Goal: Task Accomplishment & Management: Use online tool/utility

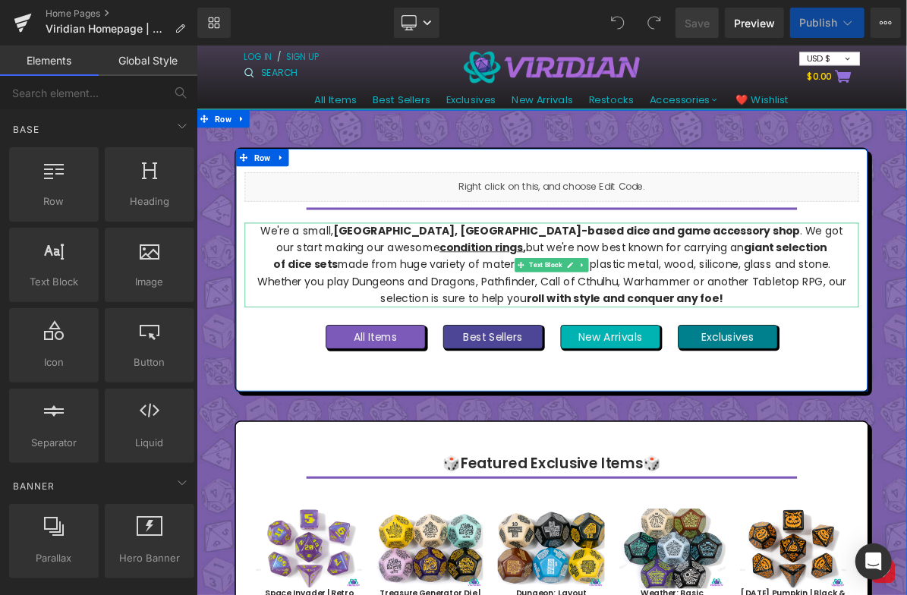
click at [553, 325] on p "We're a small, [GEOGRAPHIC_DATA], [GEOGRAPHIC_DATA]-based dice and game accesso…" at bounding box center [655, 328] width 764 height 109
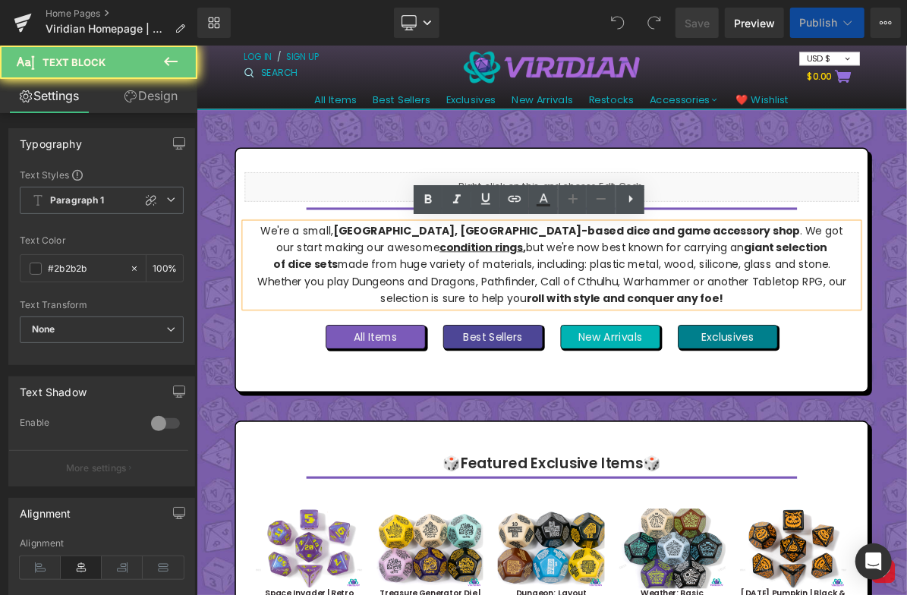
click at [564, 325] on p "We're a small, [GEOGRAPHIC_DATA], [GEOGRAPHIC_DATA]-based dice and game accesso…" at bounding box center [655, 328] width 764 height 109
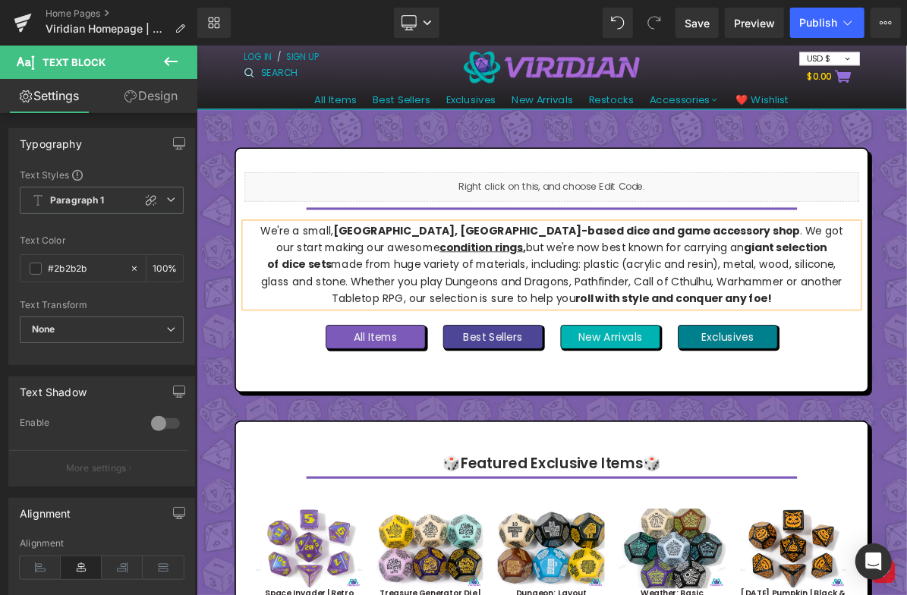
click at [907, 348] on p "We're a small, [GEOGRAPHIC_DATA], [GEOGRAPHIC_DATA]-based dice and game accesso…" at bounding box center [655, 328] width 764 height 109
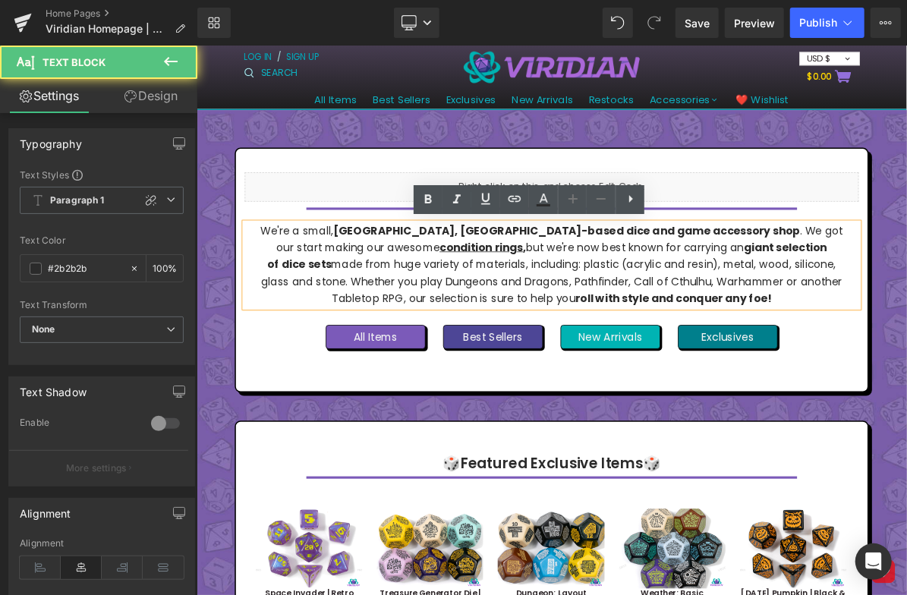
click at [882, 326] on p "We're a small, [GEOGRAPHIC_DATA], [GEOGRAPHIC_DATA]-based dice and game accesso…" at bounding box center [655, 328] width 764 height 109
click at [885, 330] on p "We're a small, [GEOGRAPHIC_DATA], [GEOGRAPHIC_DATA]-based dice and game accesso…" at bounding box center [655, 328] width 764 height 109
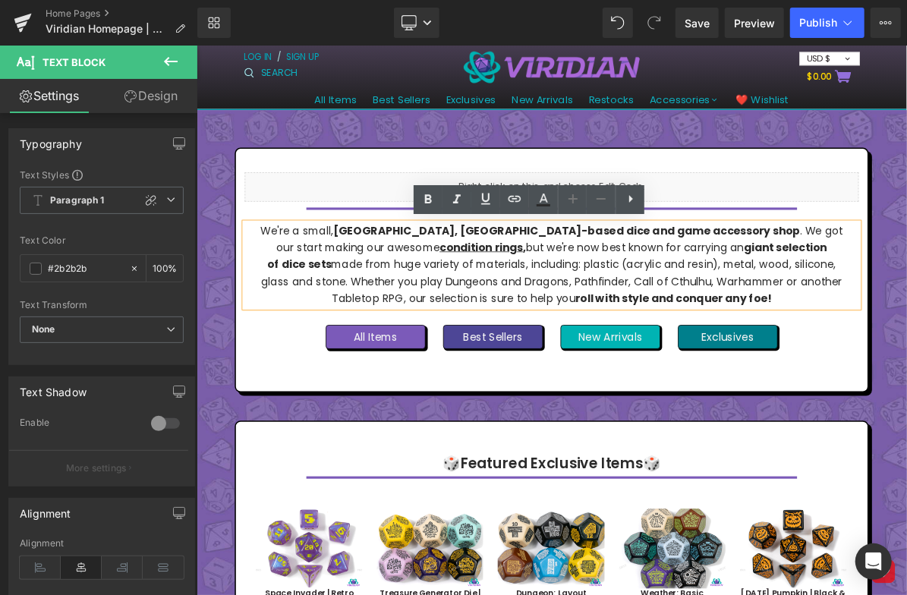
click at [851, 330] on p "We're a small, [GEOGRAPHIC_DATA], [GEOGRAPHIC_DATA]-based dice and game accesso…" at bounding box center [655, 328] width 764 height 109
click at [907, 328] on p "We're a small, [GEOGRAPHIC_DATA], [GEOGRAPHIC_DATA]-based dice and game accesso…" at bounding box center [655, 328] width 764 height 109
click at [529, 344] on p "We're a small, [GEOGRAPHIC_DATA], [GEOGRAPHIC_DATA]-based dice and game accesso…" at bounding box center [655, 328] width 764 height 109
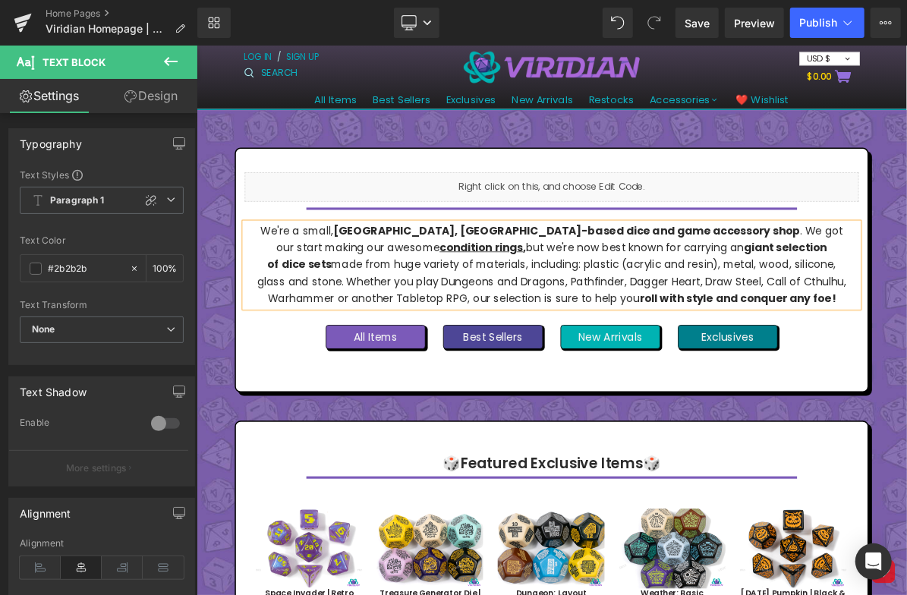
click at [756, 350] on p "We're a small, [GEOGRAPHIC_DATA], [GEOGRAPHIC_DATA]-based dice and game accesso…" at bounding box center [655, 328] width 764 height 109
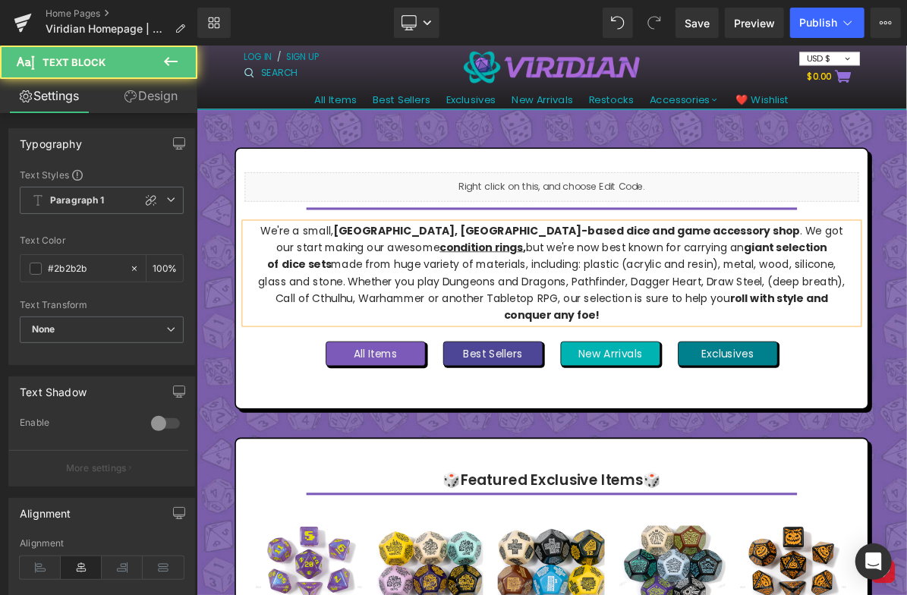
click at [795, 351] on p "We're a small, [GEOGRAPHIC_DATA], [GEOGRAPHIC_DATA]-based dice and game accesso…" at bounding box center [655, 339] width 764 height 131
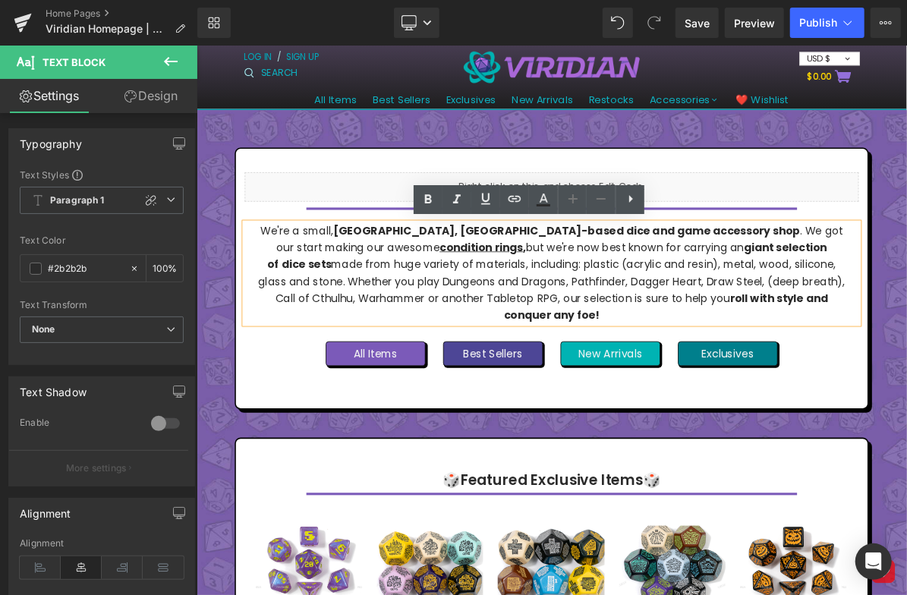
click at [905, 361] on p "We're a small, [GEOGRAPHIC_DATA], [GEOGRAPHIC_DATA]-based dice and game accesso…" at bounding box center [655, 339] width 764 height 131
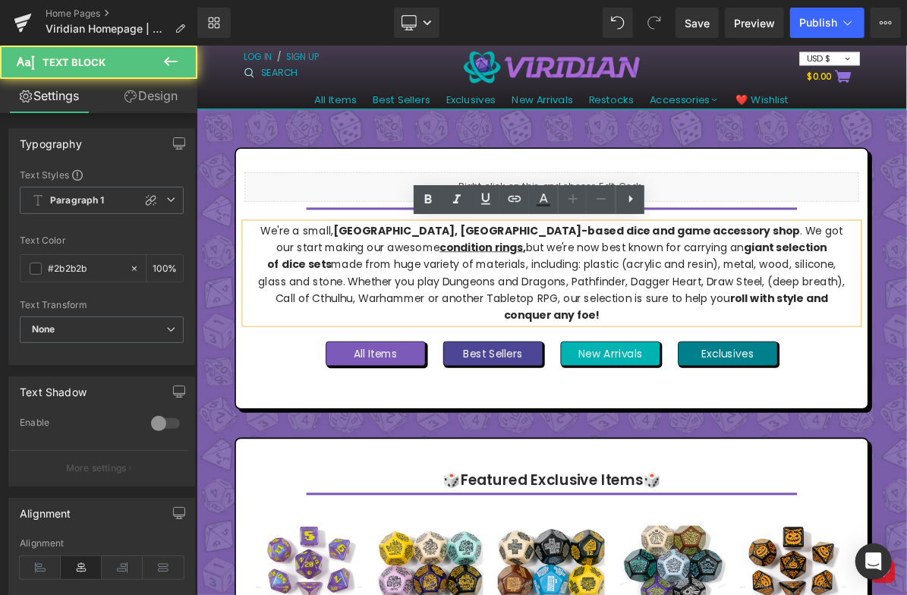
click at [907, 346] on p "We're a small, [GEOGRAPHIC_DATA], [GEOGRAPHIC_DATA]-based dice and game accesso…" at bounding box center [655, 339] width 764 height 131
click at [907, 348] on p "We're a small, [GEOGRAPHIC_DATA], [GEOGRAPHIC_DATA]-based dice and game accesso…" at bounding box center [655, 339] width 764 height 131
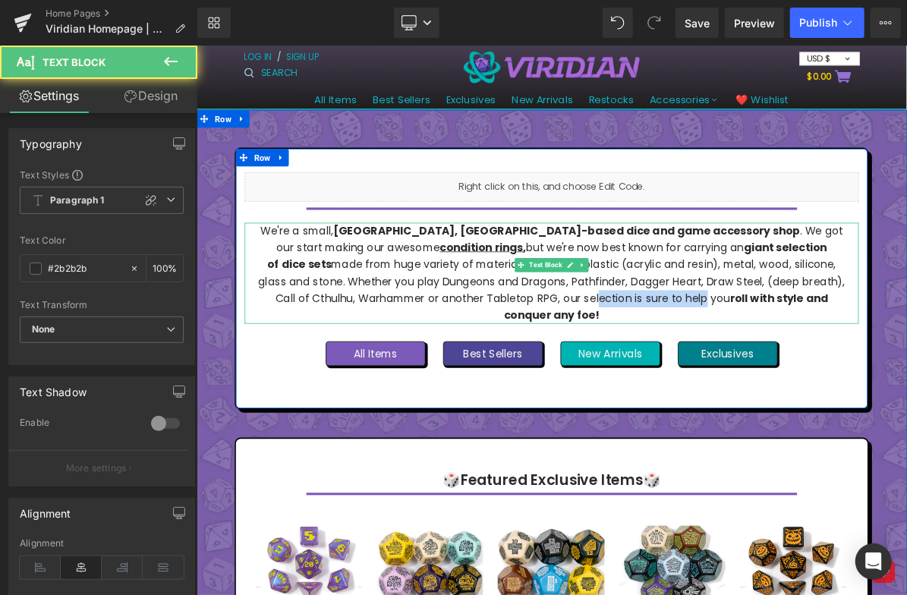
drag, startPoint x: 588, startPoint y: 371, endPoint x: 726, endPoint y: 371, distance: 137.4
click at [726, 371] on p "We're a small, [GEOGRAPHIC_DATA], [GEOGRAPHIC_DATA]-based dice and game accesso…" at bounding box center [655, 339] width 764 height 131
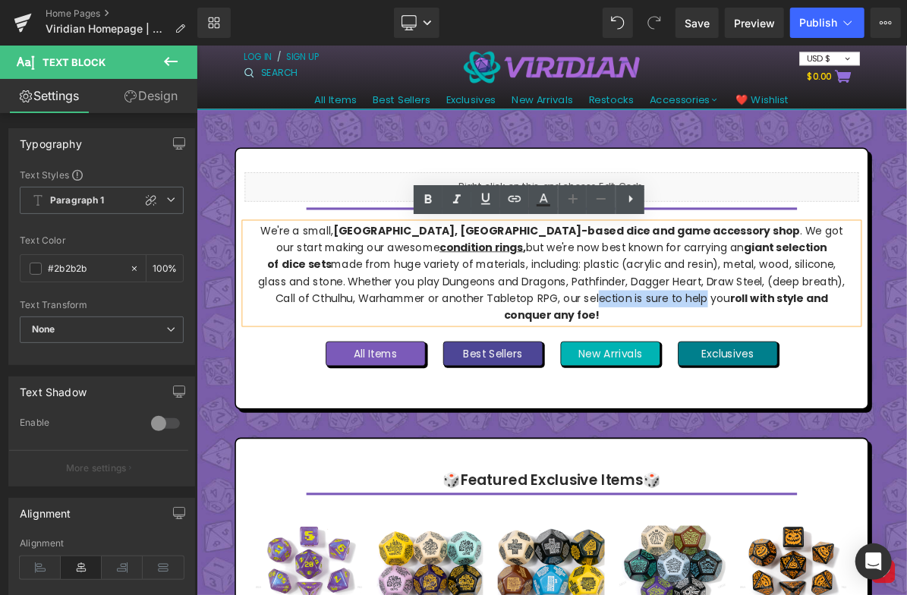
click at [726, 371] on p "We're a small, [GEOGRAPHIC_DATA], [GEOGRAPHIC_DATA]-based dice and game accesso…" at bounding box center [655, 339] width 764 height 131
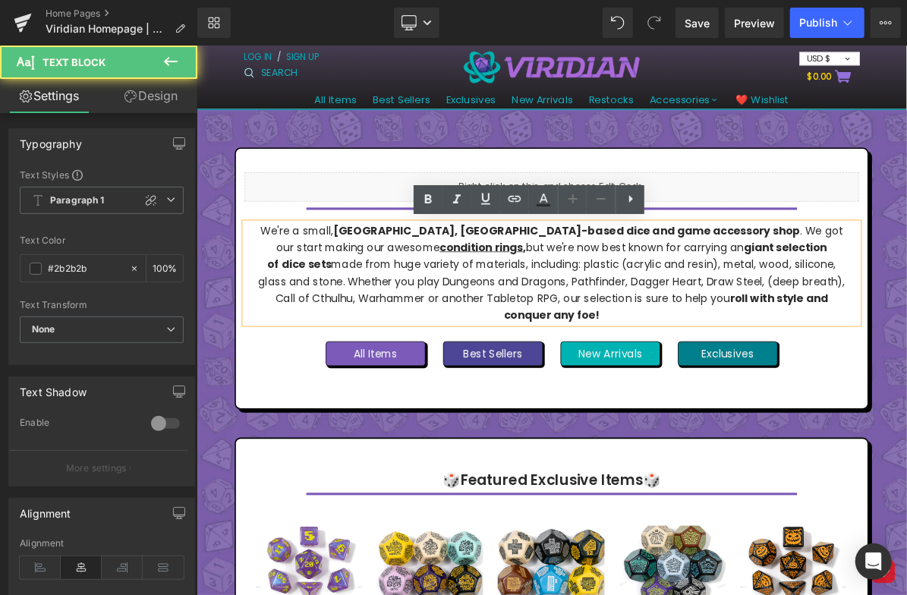
click at [864, 361] on p "We're a small, [GEOGRAPHIC_DATA], [GEOGRAPHIC_DATA]-based dice and game accesso…" at bounding box center [655, 339] width 764 height 131
click at [865, 344] on p "We're a small, [GEOGRAPHIC_DATA], [GEOGRAPHIC_DATA]-based dice and game accesso…" at bounding box center [655, 339] width 764 height 131
click at [359, 353] on p "We're a small, [GEOGRAPHIC_DATA], [GEOGRAPHIC_DATA]-based dice and game accesso…" at bounding box center [655, 339] width 764 height 131
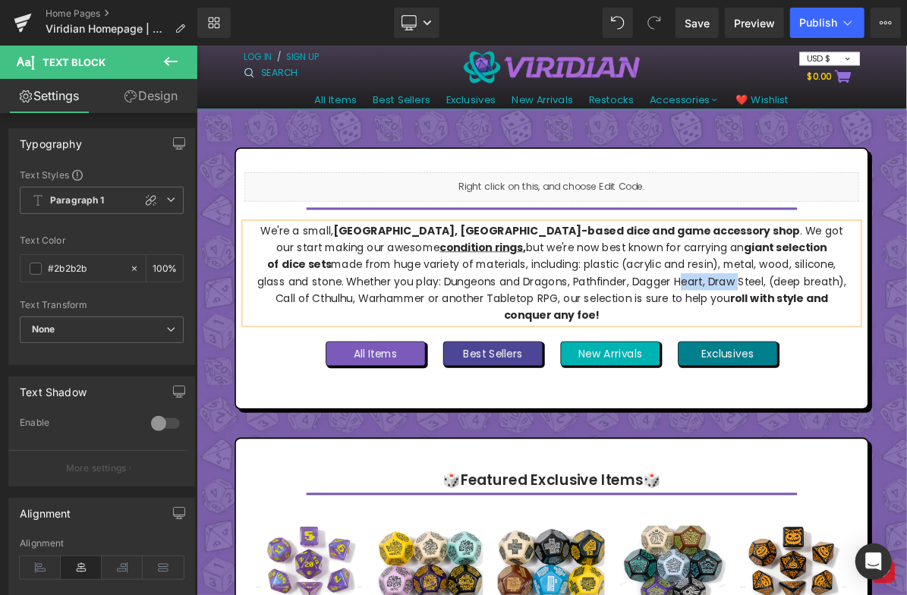
drag, startPoint x: 752, startPoint y: 374, endPoint x: 745, endPoint y: 355, distance: 20.2
click at [745, 355] on p "We're a small, [GEOGRAPHIC_DATA], [GEOGRAPHIC_DATA]-based dice and game accesso…" at bounding box center [655, 339] width 764 height 131
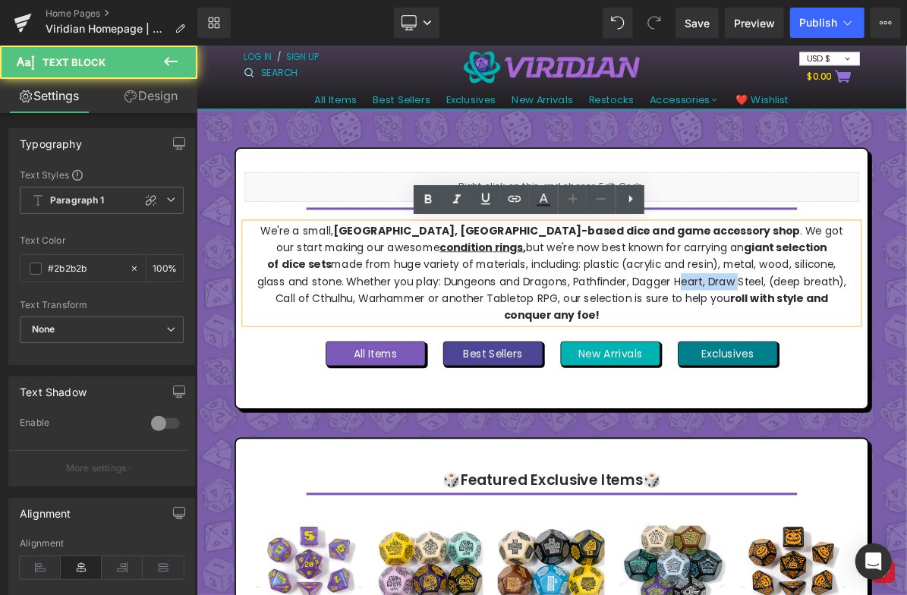
click at [745, 355] on p "We're a small, [GEOGRAPHIC_DATA], [GEOGRAPHIC_DATA]-based dice and game accesso…" at bounding box center [655, 339] width 764 height 131
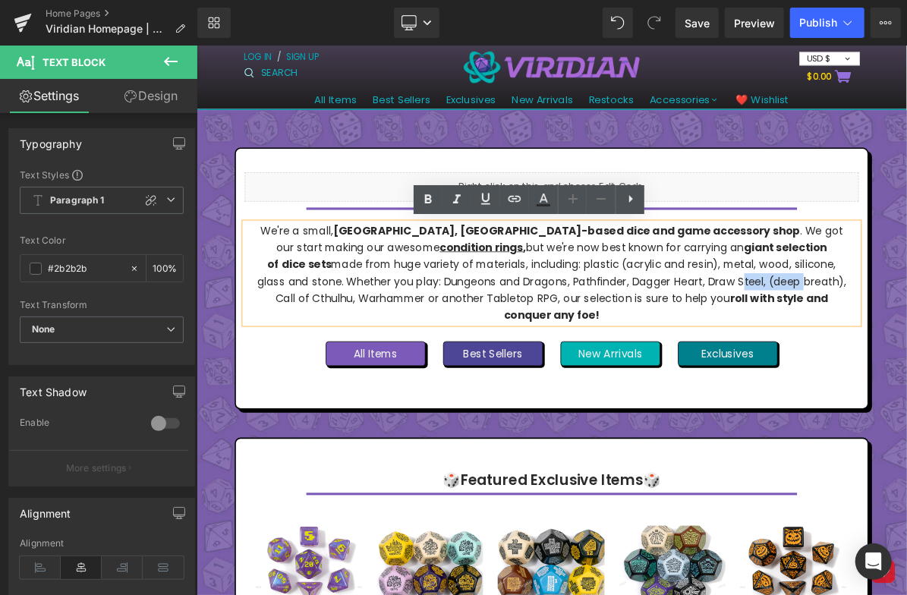
drag, startPoint x: 752, startPoint y: 346, endPoint x: 830, endPoint y: 345, distance: 78.2
click at [830, 345] on p "We're a small, [GEOGRAPHIC_DATA], [GEOGRAPHIC_DATA]-based dice and game accesso…" at bounding box center [655, 339] width 764 height 131
click at [831, 345] on p "We're a small, [GEOGRAPHIC_DATA], [GEOGRAPHIC_DATA]-based dice and game accesso…" at bounding box center [655, 339] width 764 height 131
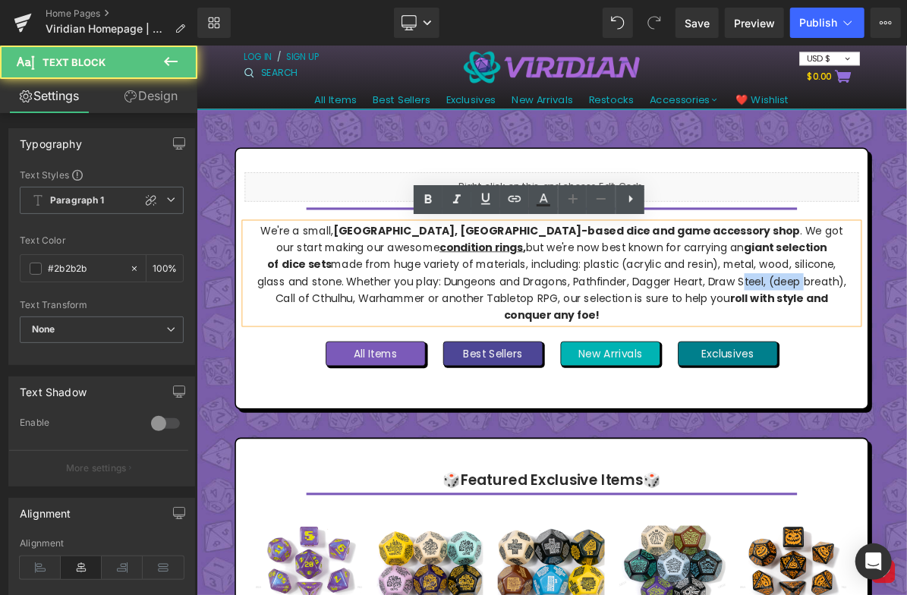
click at [818, 345] on p "We're a small, [GEOGRAPHIC_DATA], [GEOGRAPHIC_DATA]-based dice and game accesso…" at bounding box center [655, 339] width 764 height 131
drag, startPoint x: 884, startPoint y: 348, endPoint x: 787, endPoint y: 352, distance: 96.5
click at [787, 352] on p "We're a small, [GEOGRAPHIC_DATA], [GEOGRAPHIC_DATA]-based dice and game accesso…" at bounding box center [655, 339] width 764 height 131
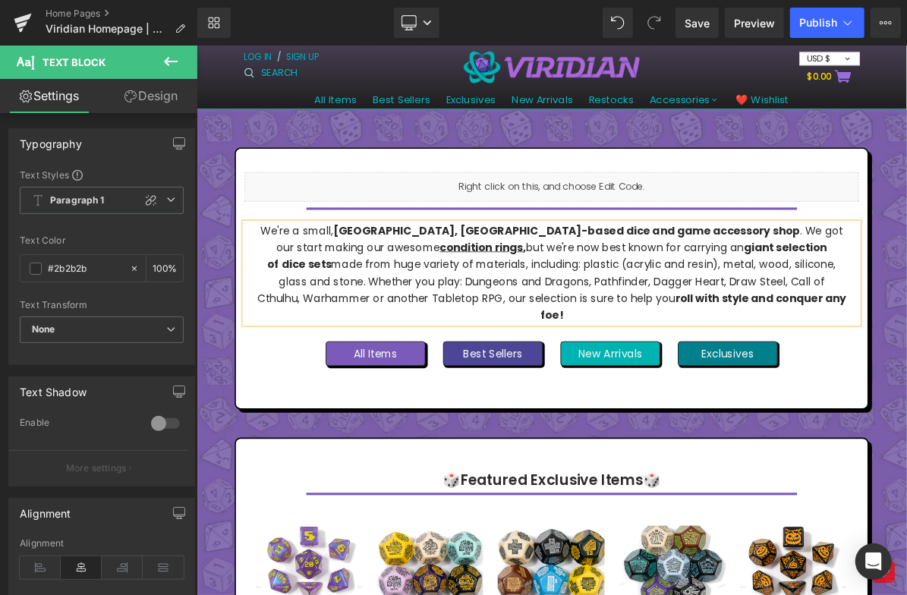
click at [907, 345] on p "We're a small, [GEOGRAPHIC_DATA], [GEOGRAPHIC_DATA]-based dice and game accesso…" at bounding box center [655, 339] width 764 height 131
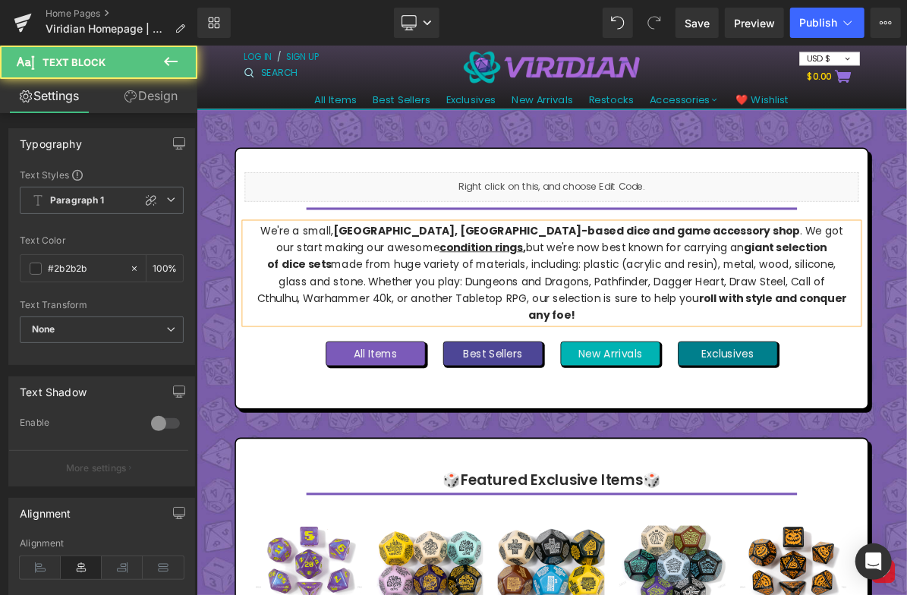
click at [877, 347] on p "We're a small, [GEOGRAPHIC_DATA], [GEOGRAPHIC_DATA]-based dice and game accesso…" at bounding box center [655, 339] width 764 height 131
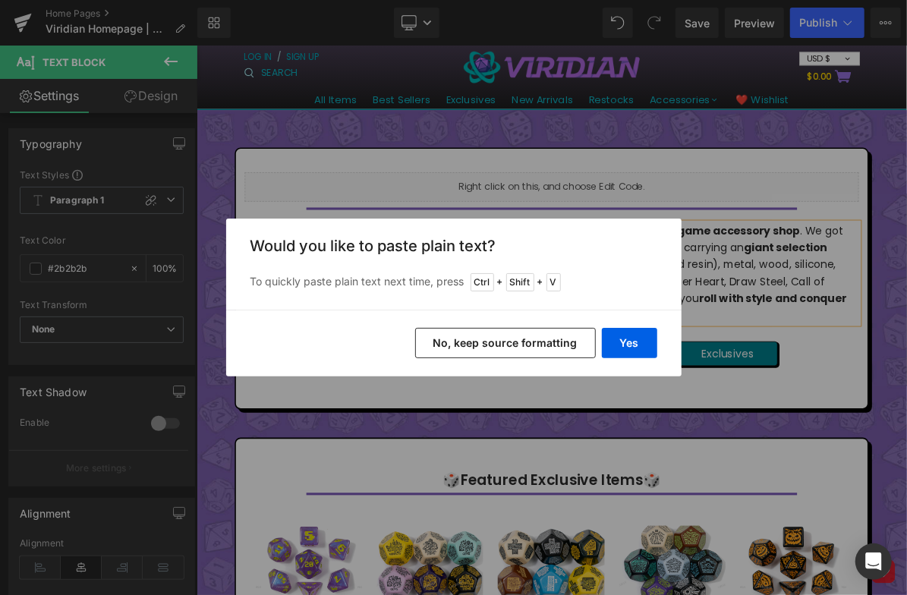
click at [552, 338] on button "No, keep source formatting" at bounding box center [505, 343] width 181 height 30
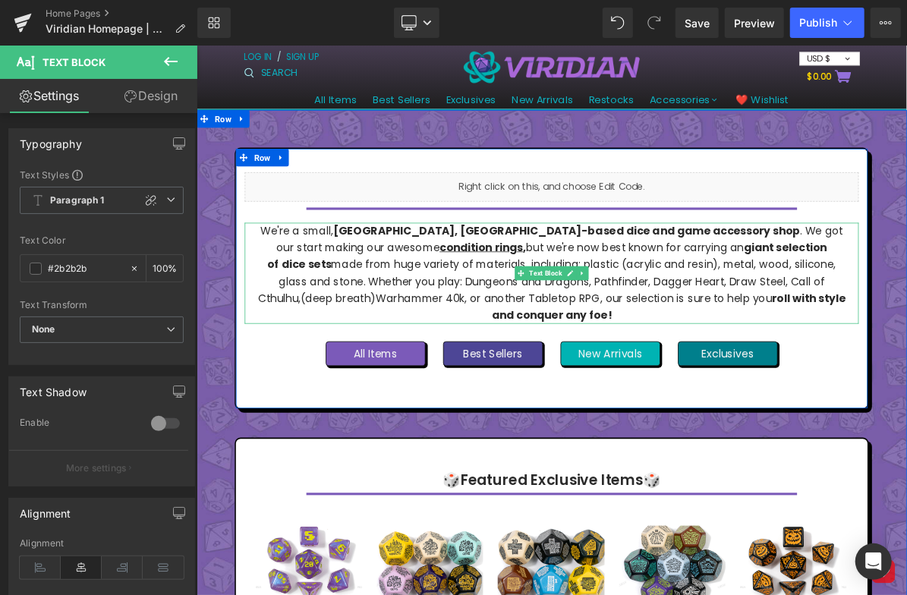
click at [428, 374] on span "Warhammer 40k, or another Tabletop RPG, our selection is sure to help you" at bounding box center [684, 371] width 512 height 19
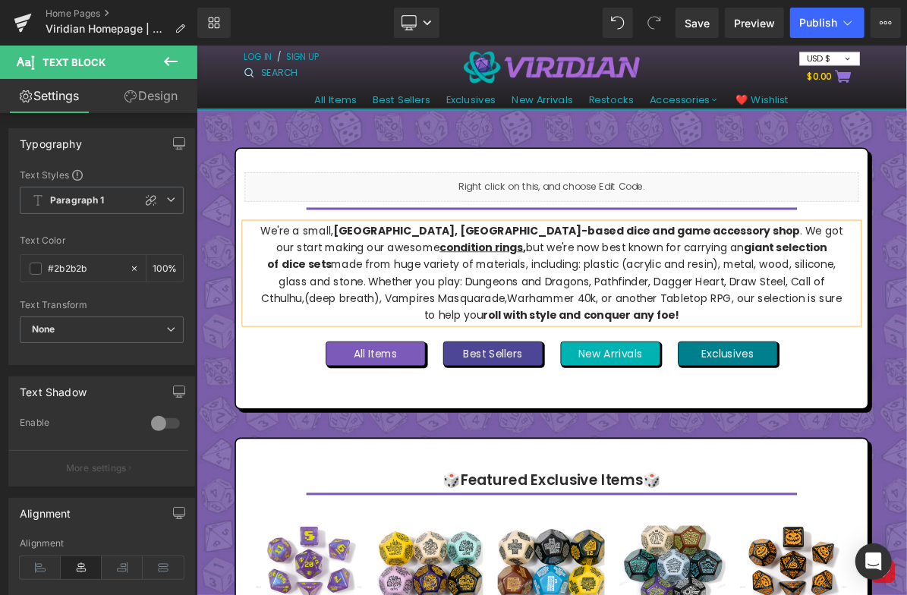
drag, startPoint x: 330, startPoint y: 377, endPoint x: 328, endPoint y: 388, distance: 10.9
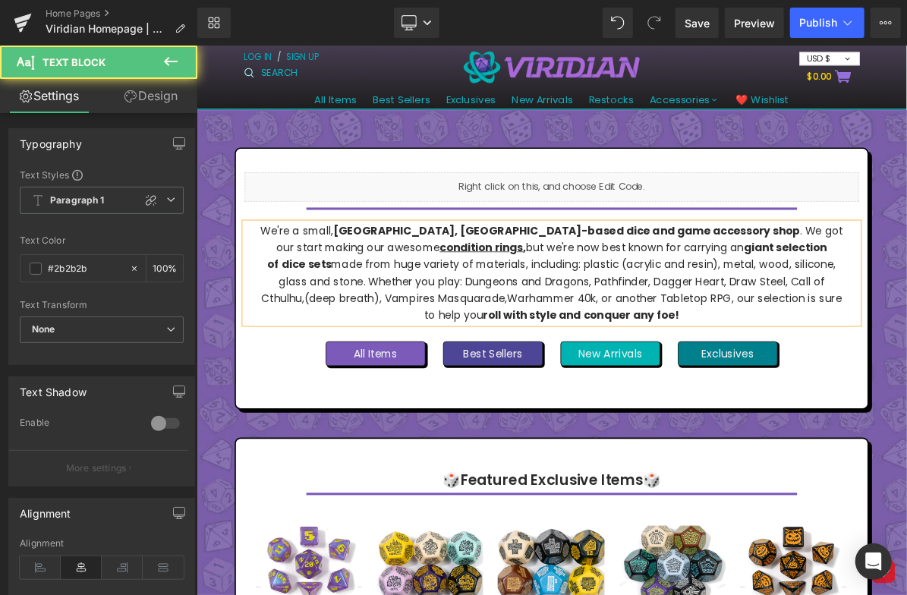
click at [336, 373] on span "(deep breath), Vampires Masquarade," at bounding box center [467, 371] width 263 height 19
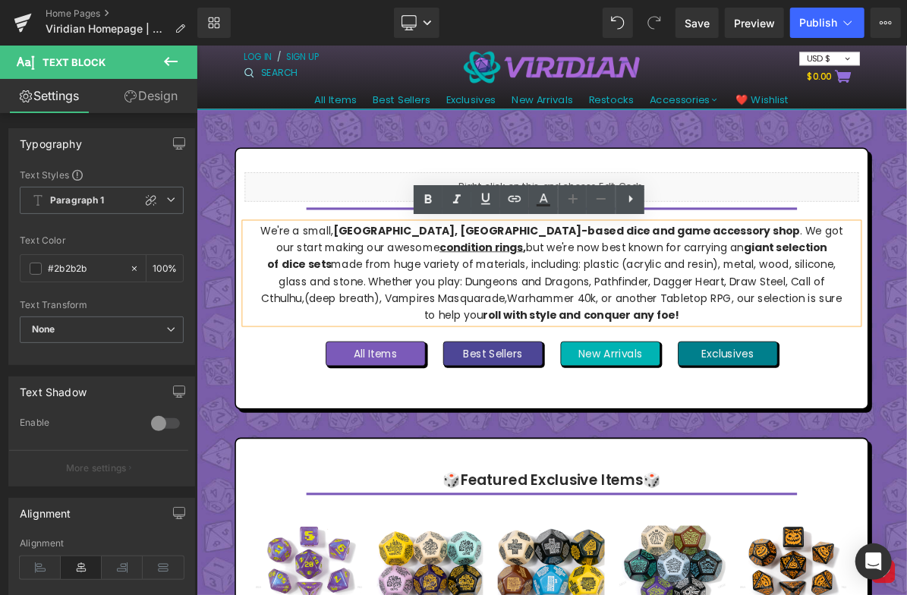
click at [336, 373] on span "(deep breath), Vampires Masquarade," at bounding box center [467, 371] width 263 height 19
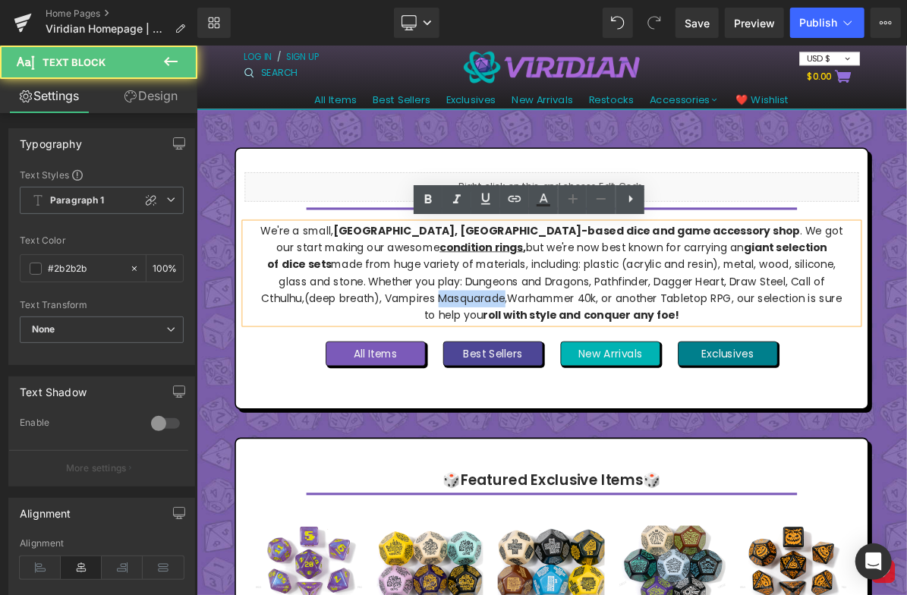
drag, startPoint x: 368, startPoint y: 375, endPoint x: 260, endPoint y: 374, distance: 107.8
click at [260, 374] on div "We're a small, [GEOGRAPHIC_DATA], [GEOGRAPHIC_DATA]-based dice and game accesso…" at bounding box center [655, 339] width 794 height 131
copy span "Masquarade"
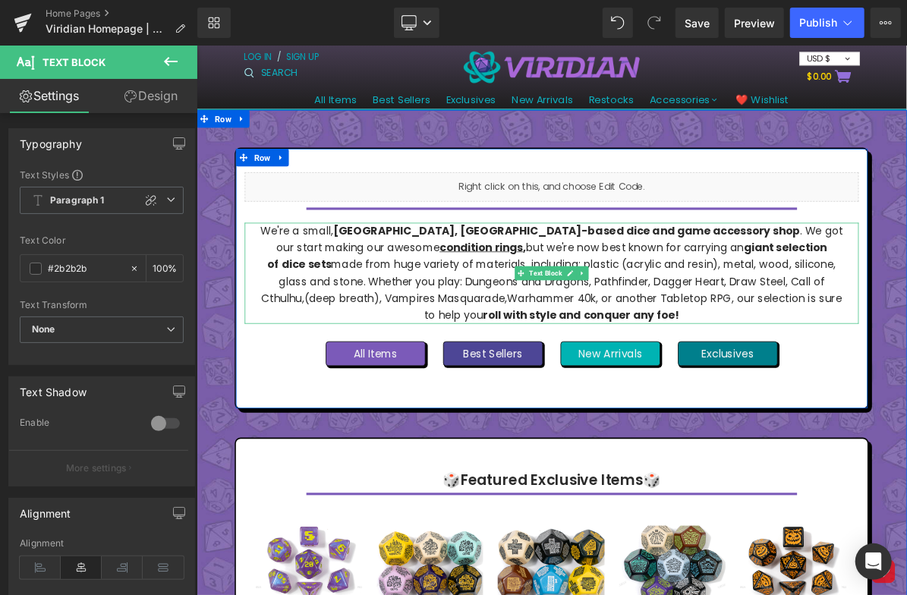
click at [376, 372] on span "(deep breath), Vampires Masquarade," at bounding box center [467, 371] width 263 height 19
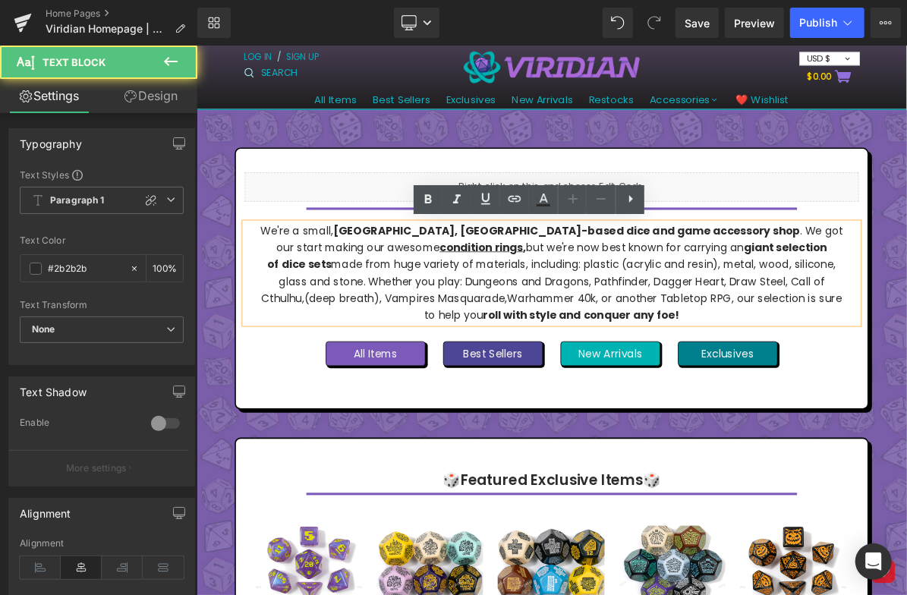
click at [598, 362] on span "(deep breath), Vampires Masquarade," at bounding box center [467, 371] width 263 height 19
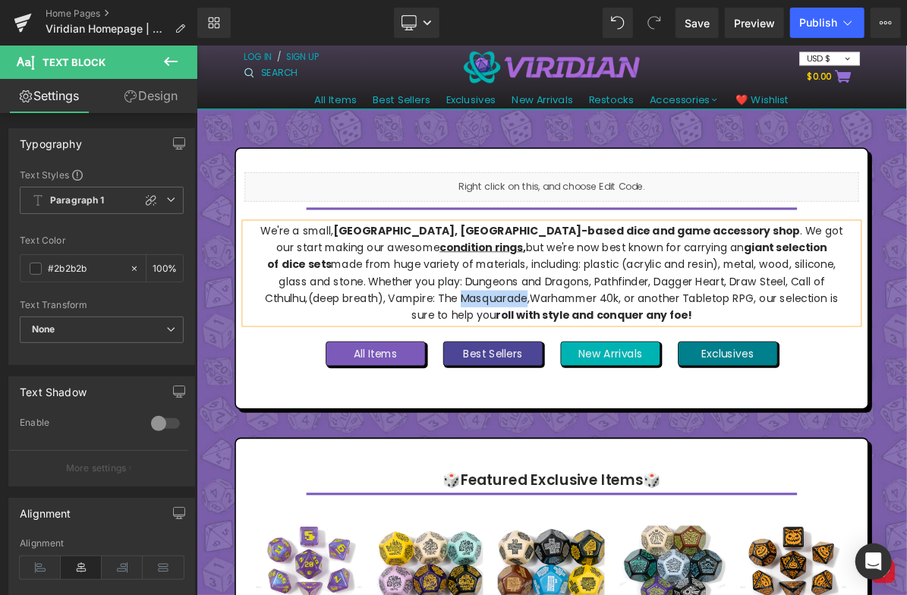
drag, startPoint x: 385, startPoint y: 369, endPoint x: 300, endPoint y: 371, distance: 85.1
click at [340, 371] on span "(deep breath), Vampire: The Masquarade," at bounding box center [483, 371] width 287 height 19
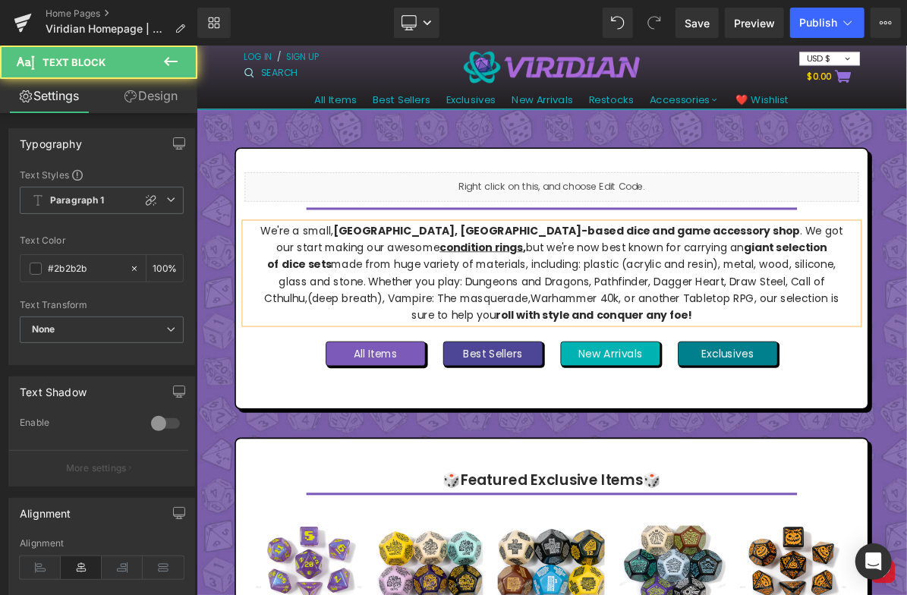
click at [339, 369] on span "(deep breath), Vampire: The masquerade," at bounding box center [483, 371] width 289 height 19
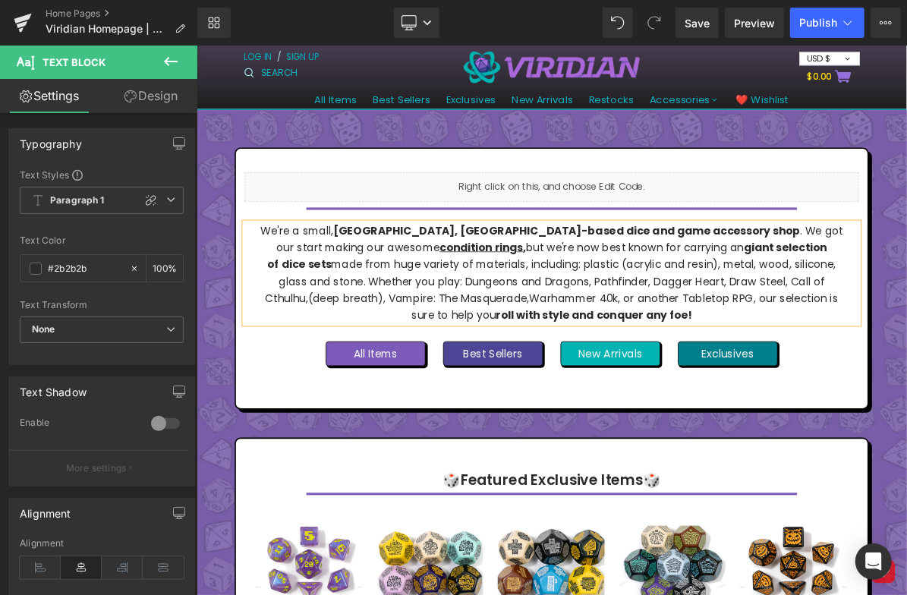
click at [423, 361] on p "We're a small, [GEOGRAPHIC_DATA], [GEOGRAPHIC_DATA]-based dice and game accesso…" at bounding box center [655, 339] width 764 height 131
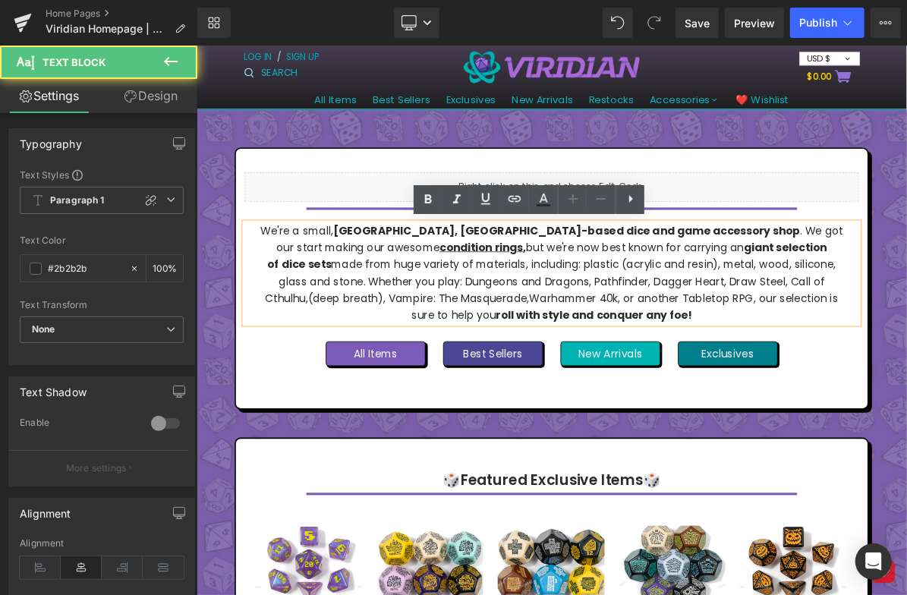
drag, startPoint x: 721, startPoint y: 390, endPoint x: 271, endPoint y: 270, distance: 466.1
click at [271, 274] on div "We're a small, [GEOGRAPHIC_DATA], [GEOGRAPHIC_DATA]-based dice and game accesso…" at bounding box center [655, 339] width 794 height 131
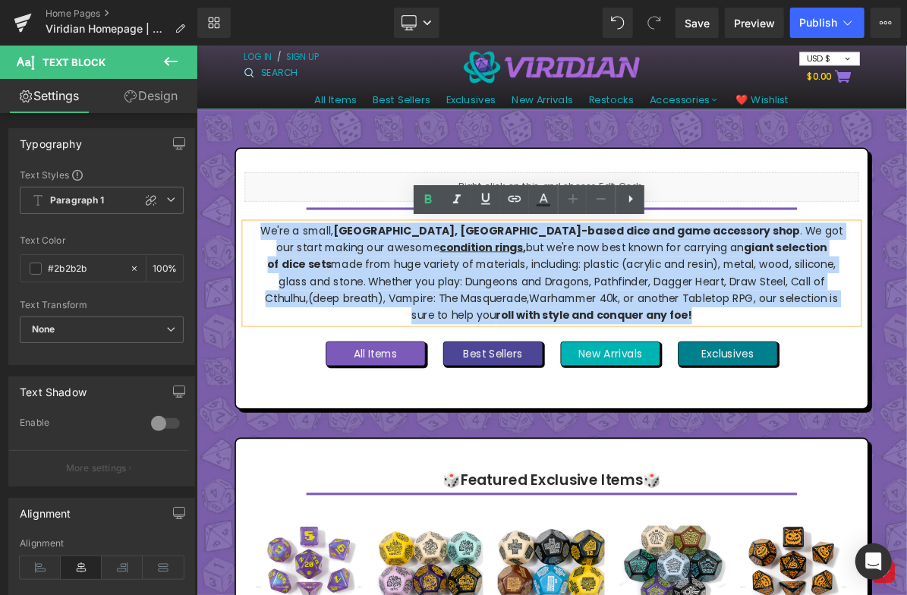
drag, startPoint x: 736, startPoint y: 390, endPoint x: 306, endPoint y: 282, distance: 443.1
click at [306, 282] on p "We're a small, [GEOGRAPHIC_DATA], [GEOGRAPHIC_DATA]-based dice and game accesso…" at bounding box center [655, 339] width 764 height 131
copy p "We're a small, [GEOGRAPHIC_DATA], [GEOGRAPHIC_DATA]-based dice and game accesso…"
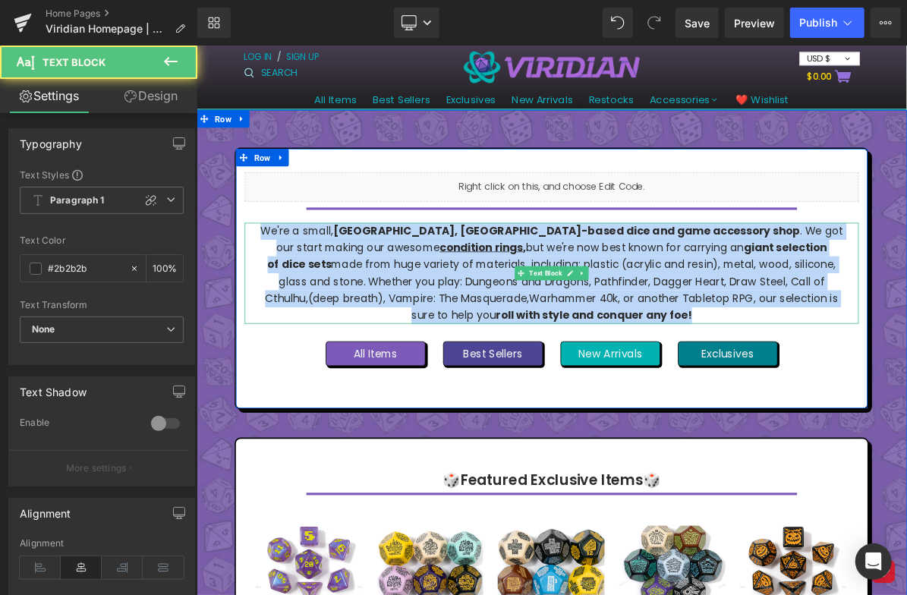
click at [478, 346] on p "We're a small, [GEOGRAPHIC_DATA], [GEOGRAPHIC_DATA]-based dice and game accesso…" at bounding box center [655, 339] width 764 height 131
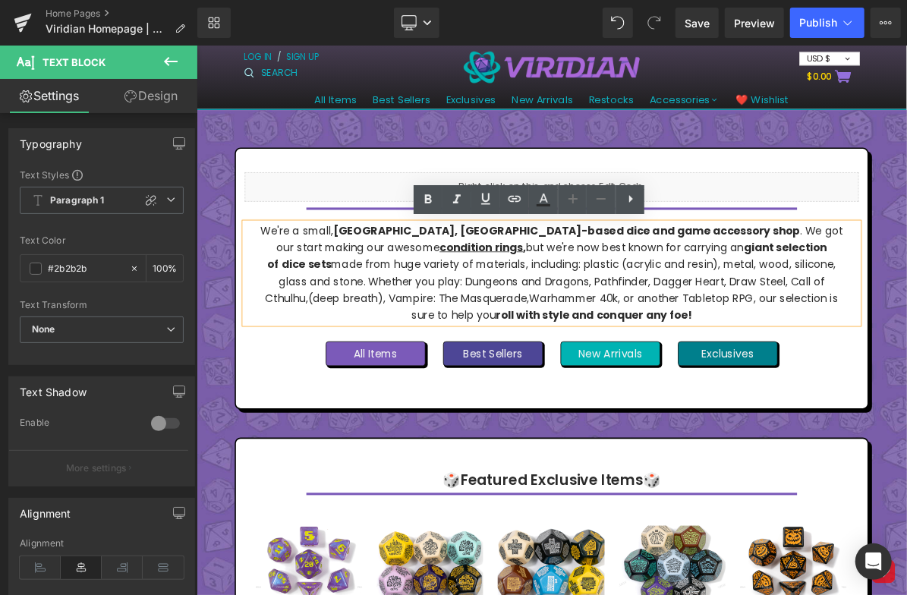
click at [745, 303] on p "We're a small, [GEOGRAPHIC_DATA], [GEOGRAPHIC_DATA]-based dice and game accesso…" at bounding box center [655, 339] width 764 height 131
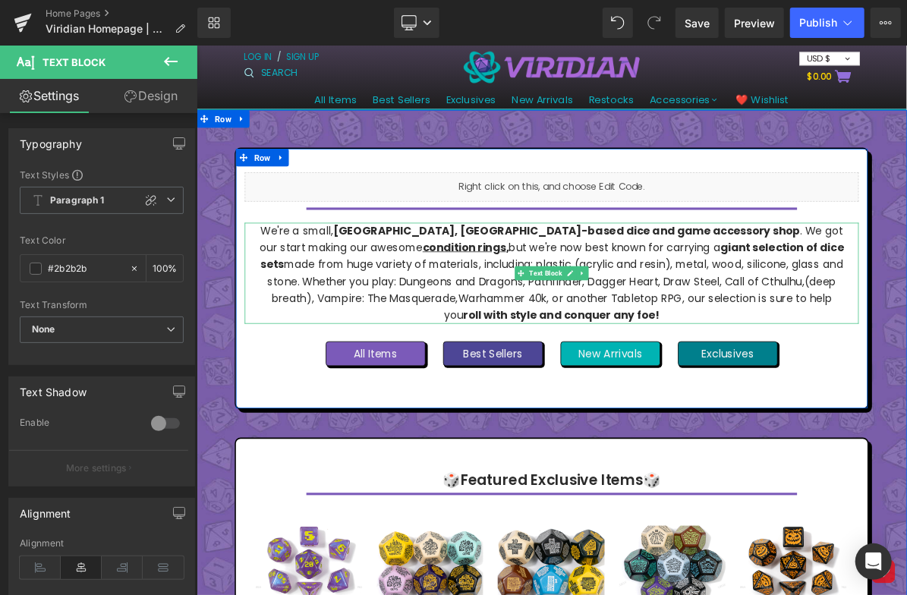
click at [273, 323] on p "We're a small, [GEOGRAPHIC_DATA], [GEOGRAPHIC_DATA]-based dice and game accesso…" at bounding box center [655, 339] width 764 height 131
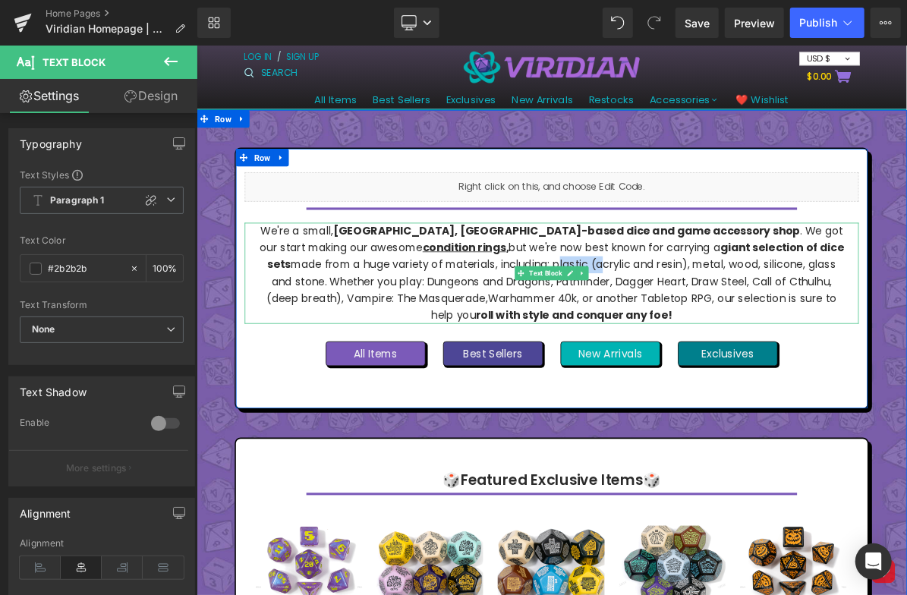
drag, startPoint x: 579, startPoint y: 326, endPoint x: 525, endPoint y: 334, distance: 54.6
click at [522, 334] on p "We're a small, [GEOGRAPHIC_DATA], [GEOGRAPHIC_DATA]-based dice and game accesso…" at bounding box center [655, 339] width 764 height 131
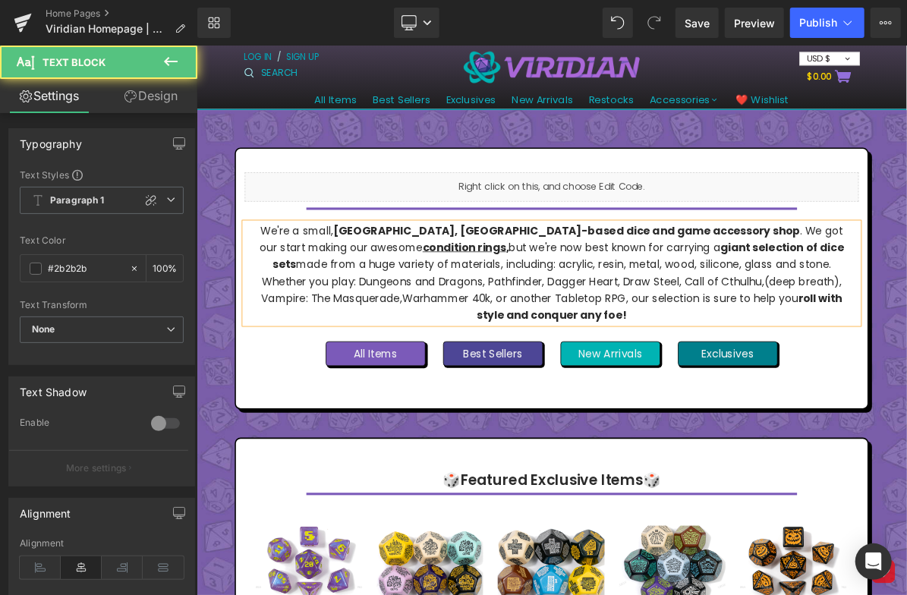
click at [536, 329] on p "We're a small, [GEOGRAPHIC_DATA], [GEOGRAPHIC_DATA]-based dice and game accesso…" at bounding box center [655, 339] width 764 height 131
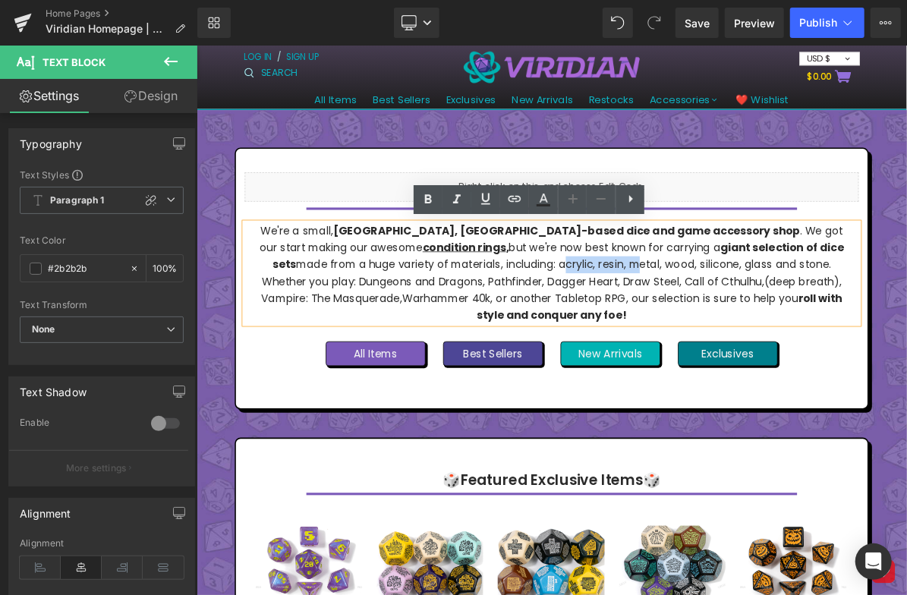
drag, startPoint x: 624, startPoint y: 325, endPoint x: 535, endPoint y: 336, distance: 89.5
click at [535, 336] on p "We're a small, [GEOGRAPHIC_DATA], [GEOGRAPHIC_DATA]-based dice and game accesso…" at bounding box center [655, 339] width 764 height 131
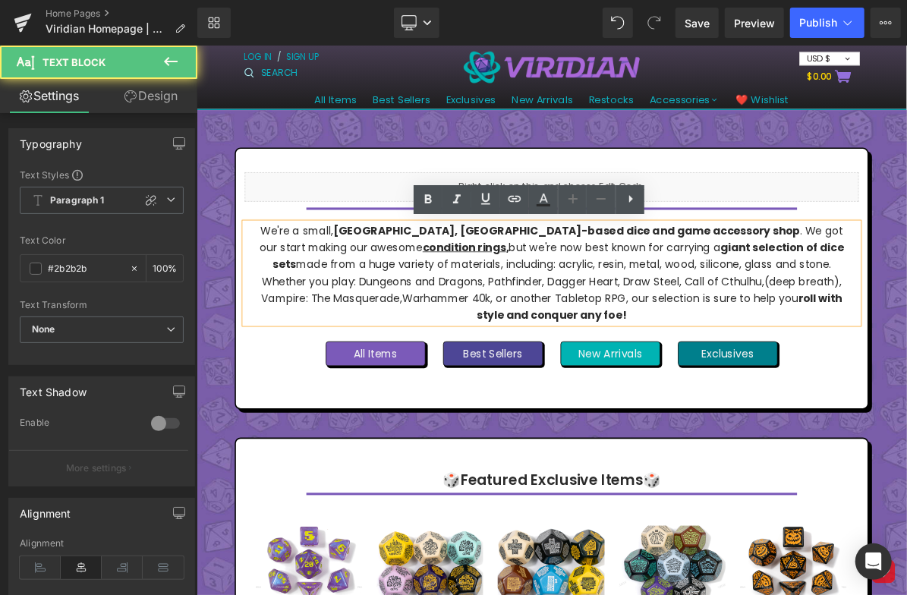
click at [562, 353] on p "We're a small, [GEOGRAPHIC_DATA], [GEOGRAPHIC_DATA]-based dice and game accesso…" at bounding box center [655, 339] width 764 height 131
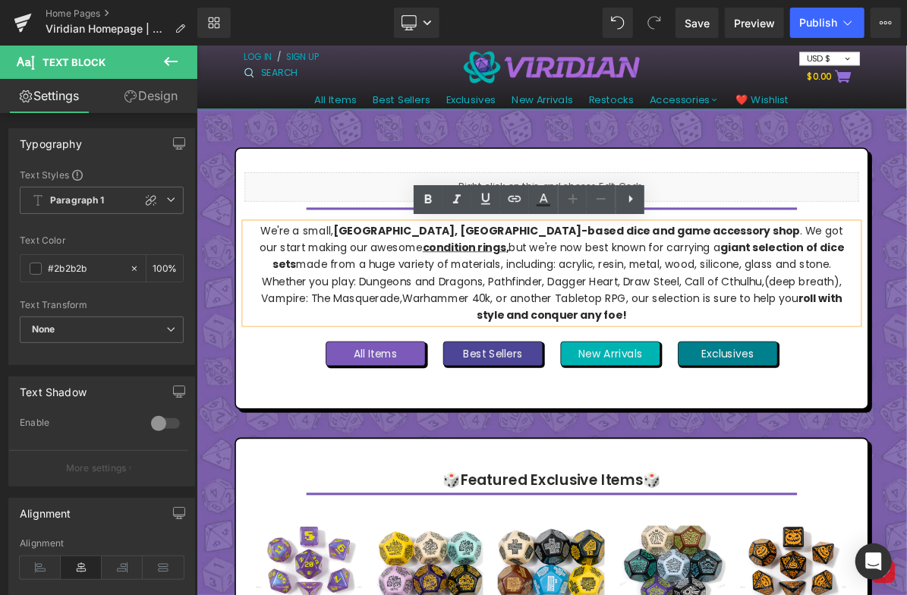
click at [575, 326] on p "We're a small, [GEOGRAPHIC_DATA], [GEOGRAPHIC_DATA]-based dice and game accesso…" at bounding box center [655, 339] width 764 height 131
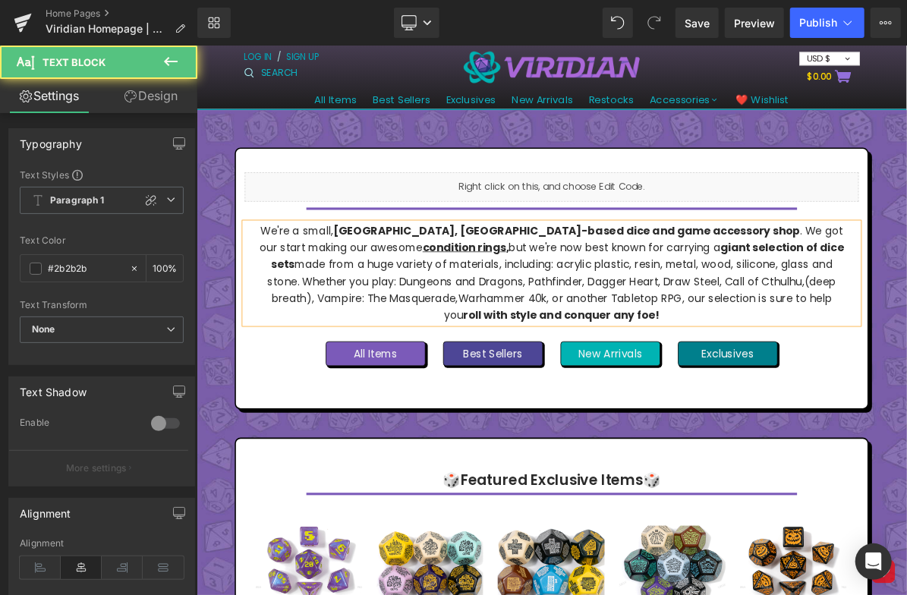
click at [582, 331] on p "We're a small, [GEOGRAPHIC_DATA], [GEOGRAPHIC_DATA]-based dice and game accesso…" at bounding box center [655, 339] width 764 height 131
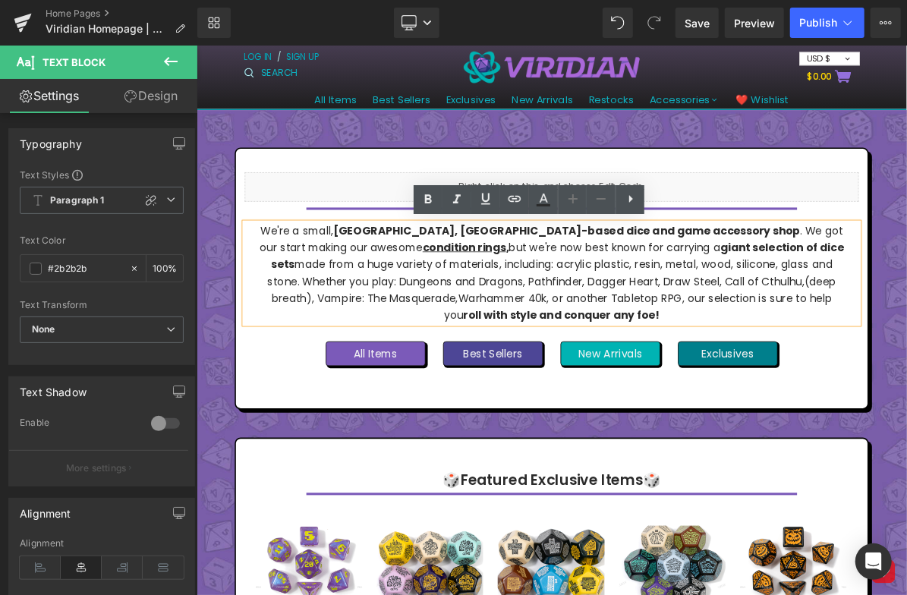
click at [581, 326] on p "We're a small, [GEOGRAPHIC_DATA], [GEOGRAPHIC_DATA]-based dice and game accesso…" at bounding box center [655, 339] width 764 height 131
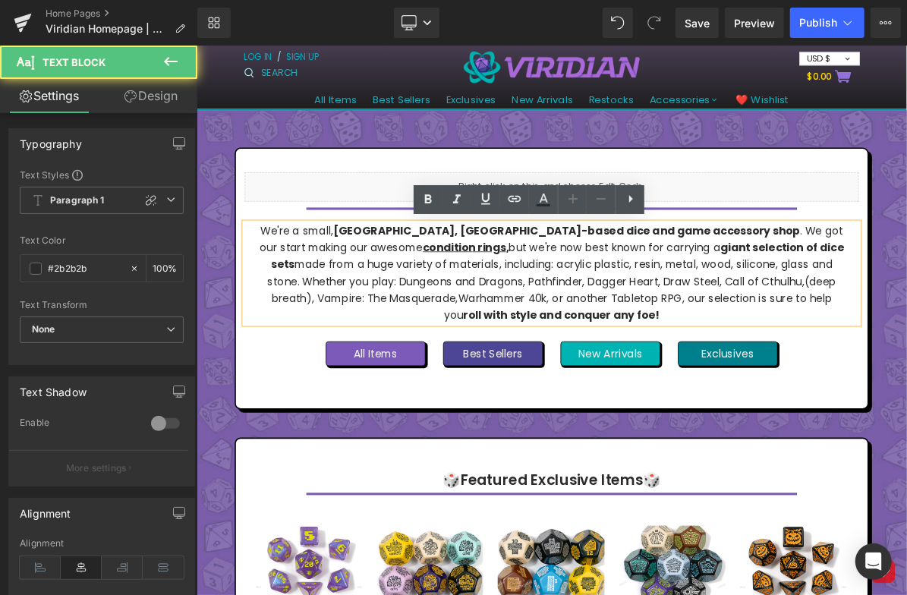
click at [574, 329] on p "We're a small, [GEOGRAPHIC_DATA], [GEOGRAPHIC_DATA]-based dice and game accesso…" at bounding box center [655, 339] width 764 height 131
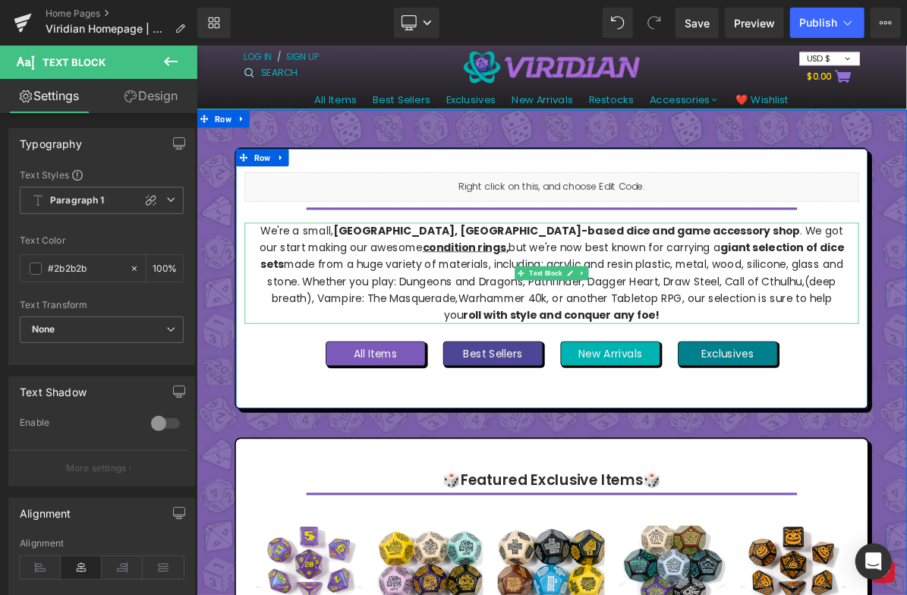
click at [565, 355] on p "We're a small, [GEOGRAPHIC_DATA], [GEOGRAPHIC_DATA]-based dice and game accesso…" at bounding box center [655, 339] width 764 height 131
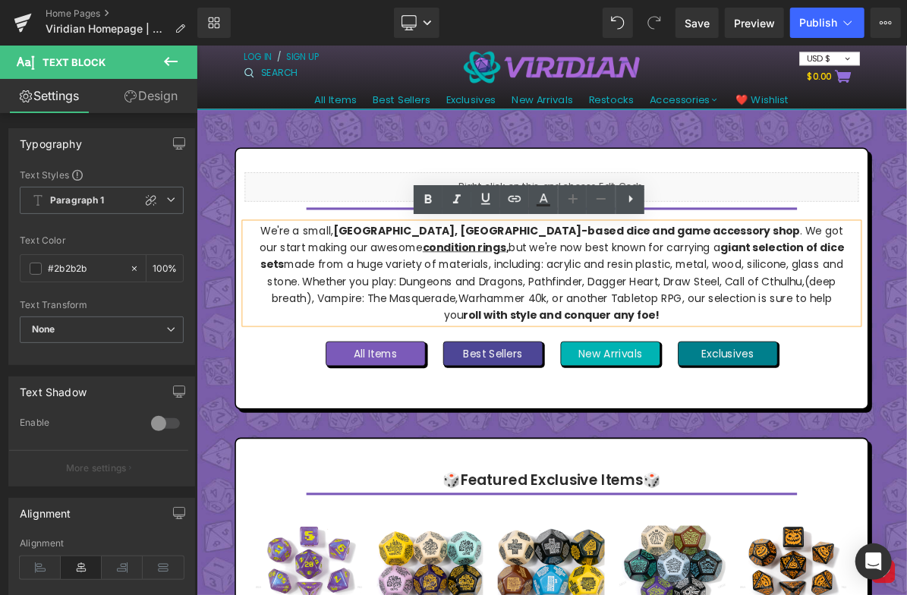
click at [516, 374] on span "Warhammer 40k, or another Tabletop RPG, our selection is sure to help you" at bounding box center [767, 382] width 502 height 41
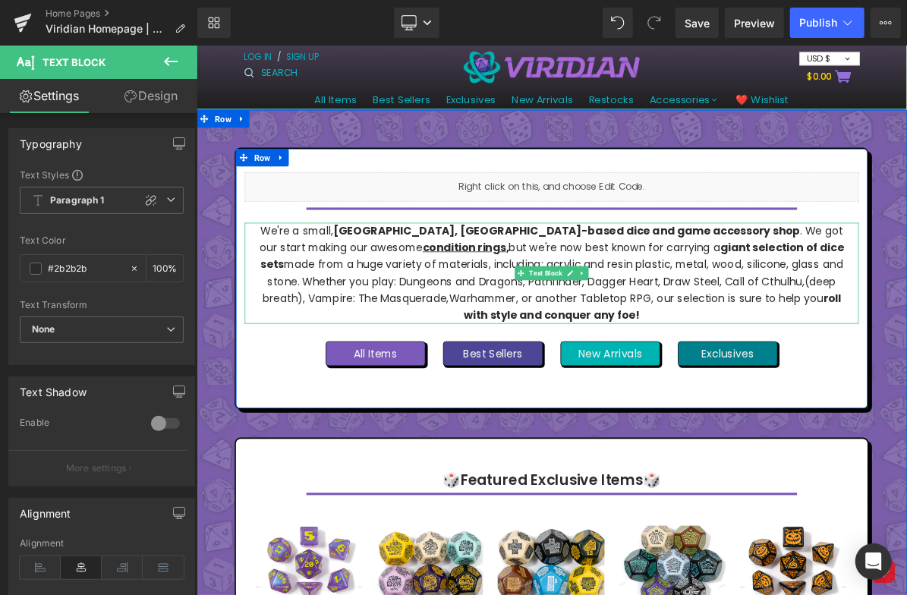
click at [519, 350] on p "We're a small, [GEOGRAPHIC_DATA], [GEOGRAPHIC_DATA]-based dice and game accesso…" at bounding box center [655, 339] width 764 height 131
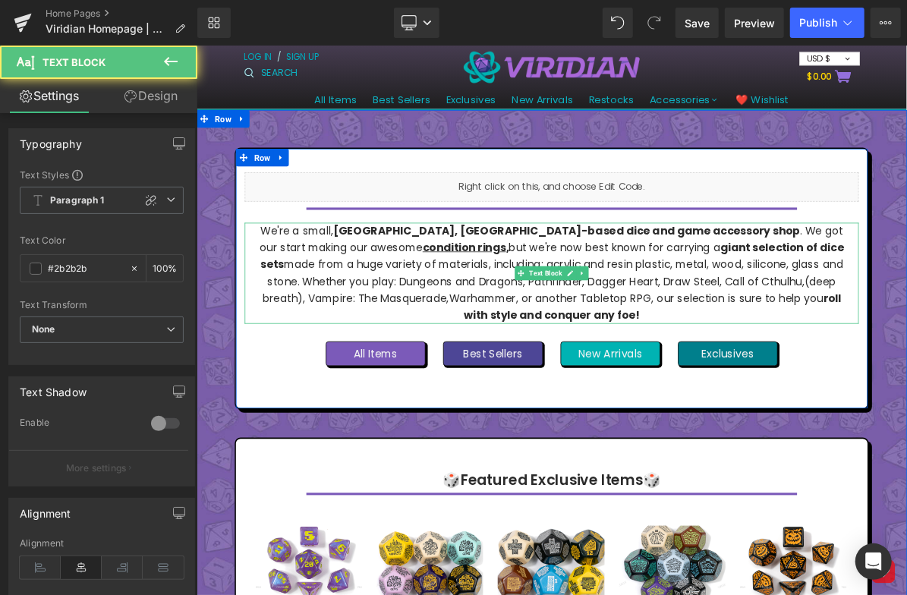
click at [661, 374] on span "Warhammer, or another Tabletop RPG, our selection is sure to help you" at bounding box center [764, 371] width 484 height 19
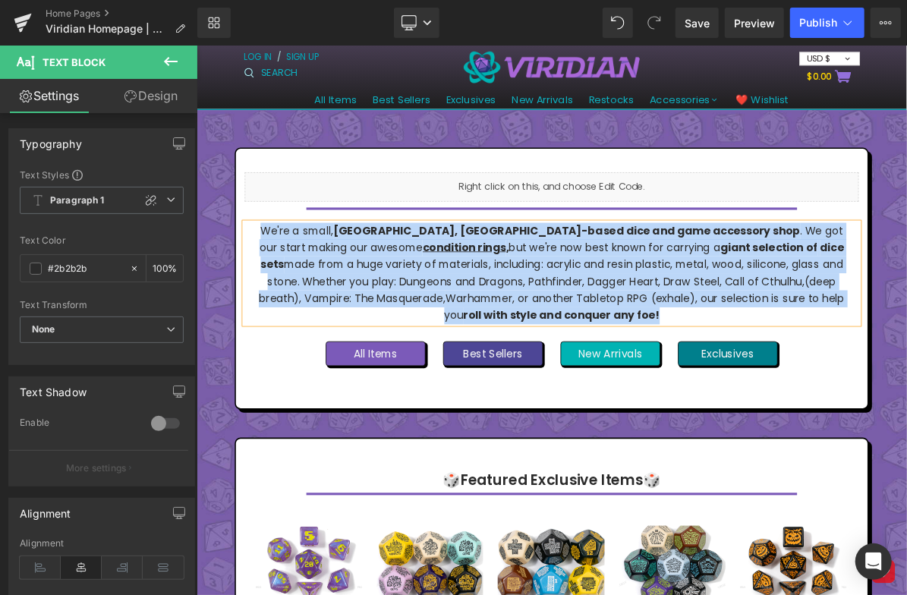
drag, startPoint x: 752, startPoint y: 386, endPoint x: 243, endPoint y: 266, distance: 522.7
click at [247, 266] on div "Liquid Separator We're a small, [GEOGRAPHIC_DATA], [GEOGRAPHIC_DATA]-based dice…" at bounding box center [655, 346] width 817 height 275
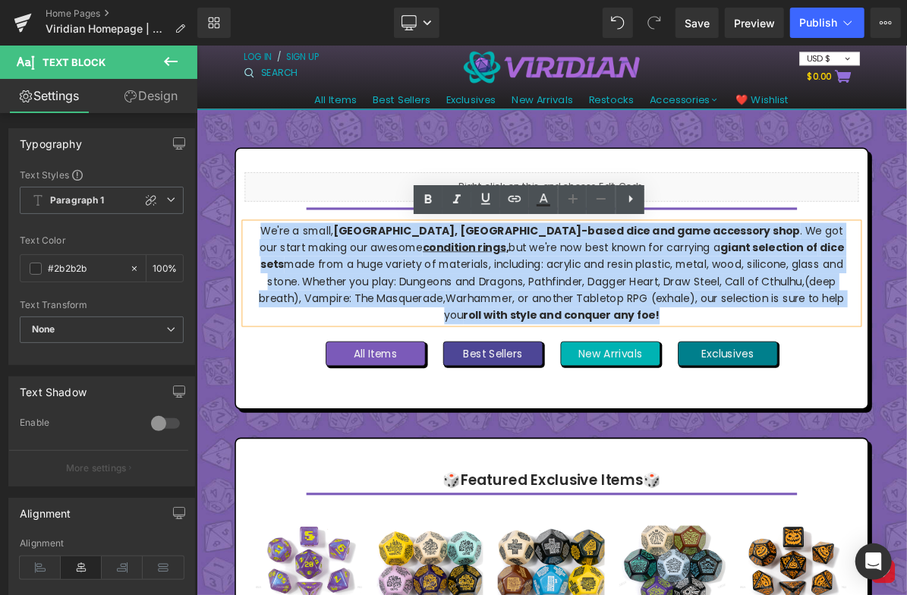
copy p "We're a small, [GEOGRAPHIC_DATA], [GEOGRAPHIC_DATA]-based dice and game accesso…"
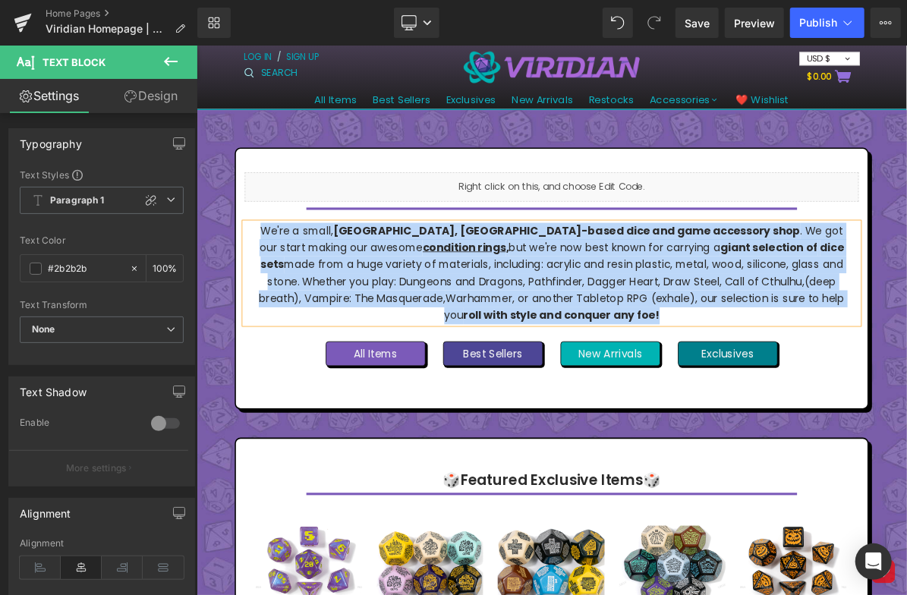
click at [907, 356] on span "(deep breath), Vampire: The Masquerade," at bounding box center [649, 360] width 747 height 41
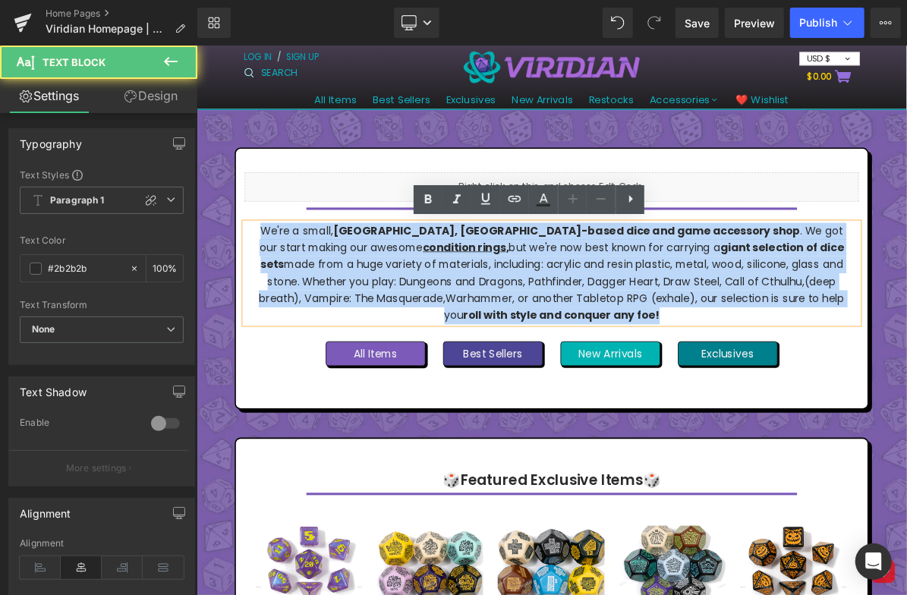
click at [907, 352] on span "(deep breath), Vampire: The Masquerade," at bounding box center [649, 360] width 747 height 41
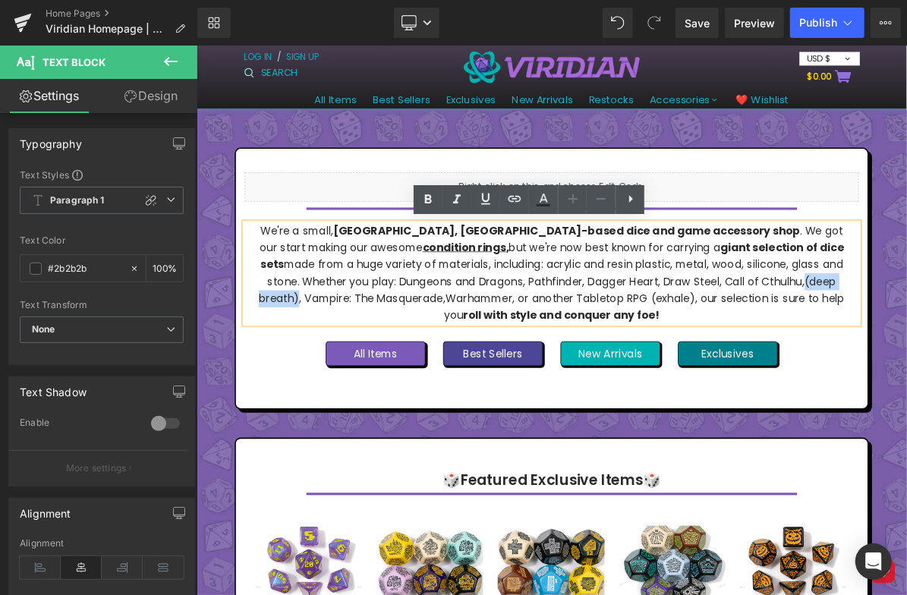
drag, startPoint x: 959, startPoint y: 351, endPoint x: 863, endPoint y: 349, distance: 96.4
click at [863, 349] on p "We're a small, [GEOGRAPHIC_DATA], [GEOGRAPHIC_DATA]-based dice and game accesso…" at bounding box center [655, 339] width 764 height 131
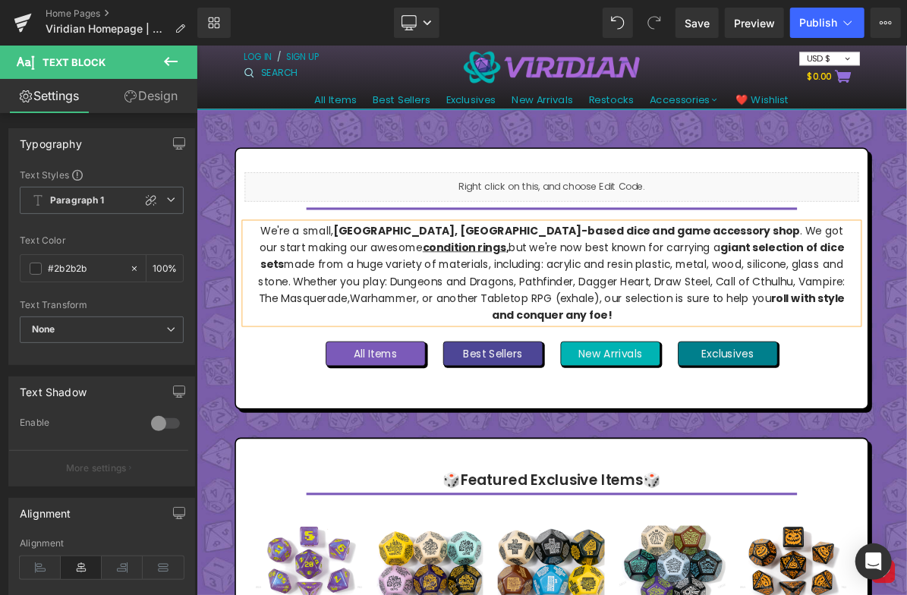
click at [374, 352] on p "We're a small, [GEOGRAPHIC_DATA], [GEOGRAPHIC_DATA]-based dice and game accesso…" at bounding box center [655, 339] width 764 height 131
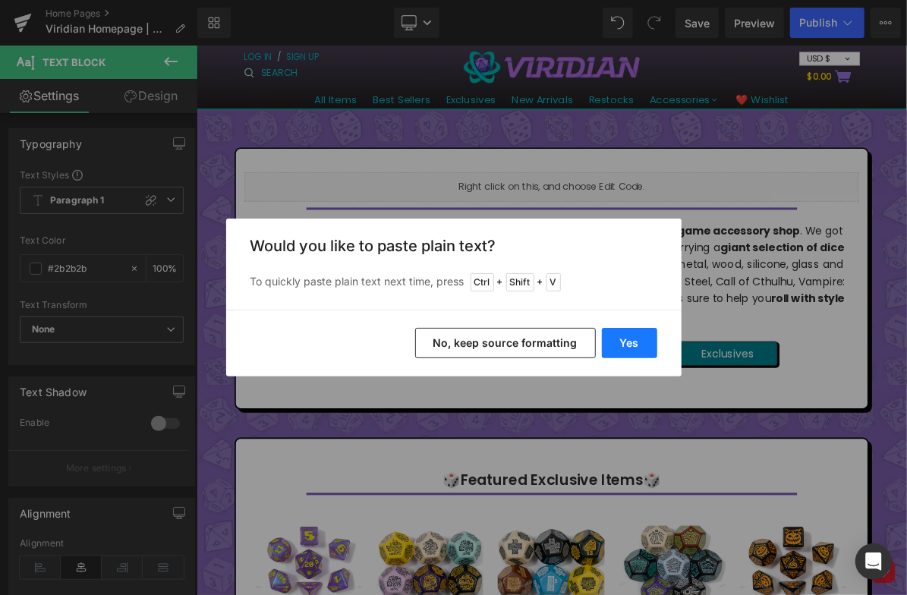
click at [633, 336] on button "Yes" at bounding box center [629, 343] width 55 height 30
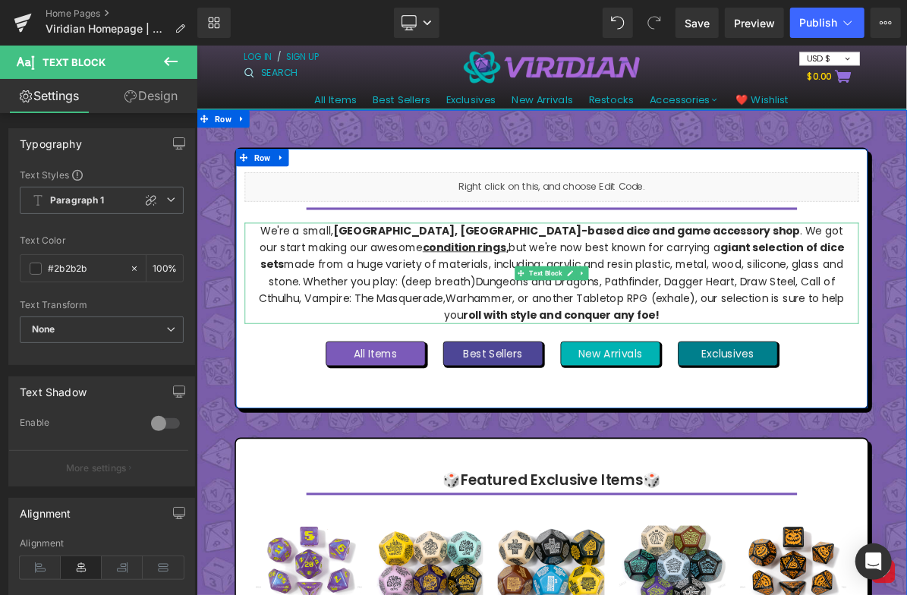
click at [432, 351] on p "We're a small, [GEOGRAPHIC_DATA], [GEOGRAPHIC_DATA]-based dice and game accesso…" at bounding box center [655, 339] width 764 height 131
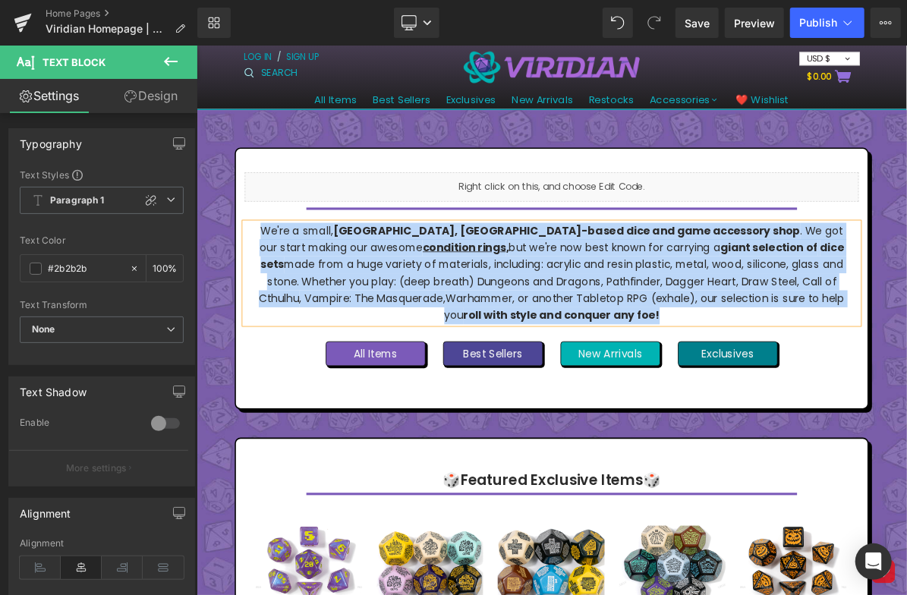
drag, startPoint x: 744, startPoint y: 393, endPoint x: 309, endPoint y: 278, distance: 450.1
click at [309, 278] on p "We're a small, [GEOGRAPHIC_DATA], [GEOGRAPHIC_DATA]-based dice and game accesso…" at bounding box center [655, 339] width 764 height 131
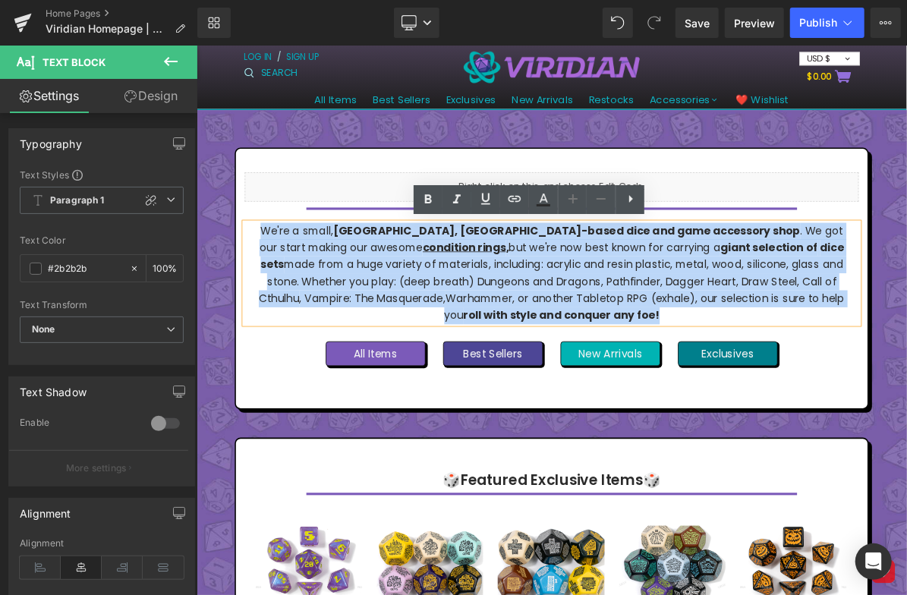
copy p "We're a small, [GEOGRAPHIC_DATA], [GEOGRAPHIC_DATA]-based dice and game accesso…"
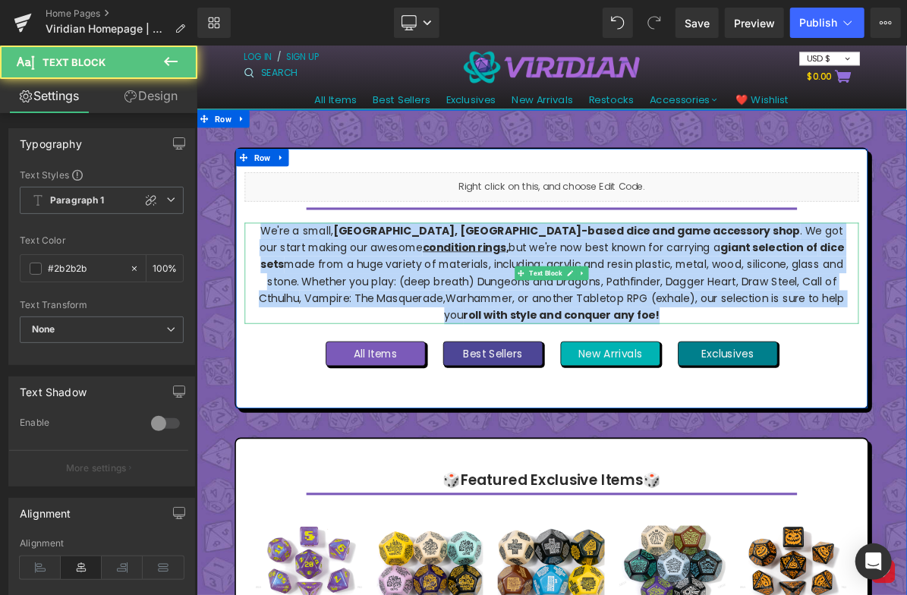
click at [584, 299] on p "We're a small, [GEOGRAPHIC_DATA], [GEOGRAPHIC_DATA]-based dice and game accesso…" at bounding box center [655, 339] width 764 height 131
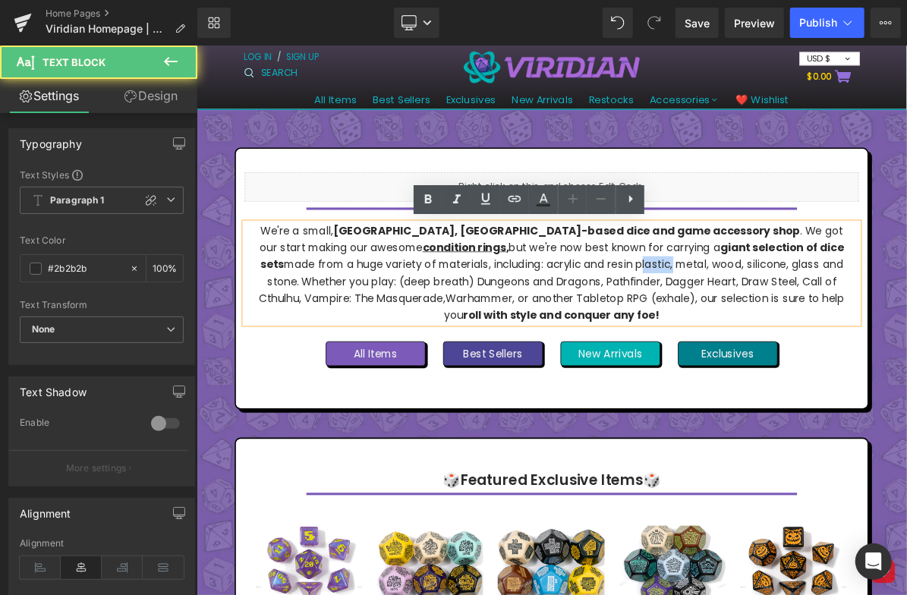
drag, startPoint x: 688, startPoint y: 330, endPoint x: 645, endPoint y: 332, distance: 43.3
click at [645, 332] on p "We're a small, [GEOGRAPHIC_DATA], [GEOGRAPHIC_DATA]-based dice and game accesso…" at bounding box center [655, 339] width 764 height 131
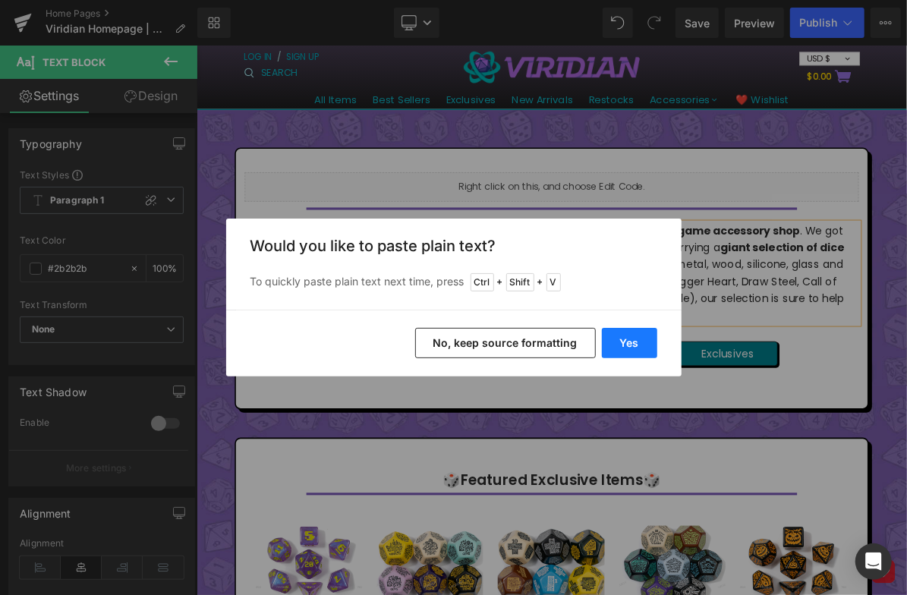
click at [615, 336] on button "Yes" at bounding box center [629, 343] width 55 height 30
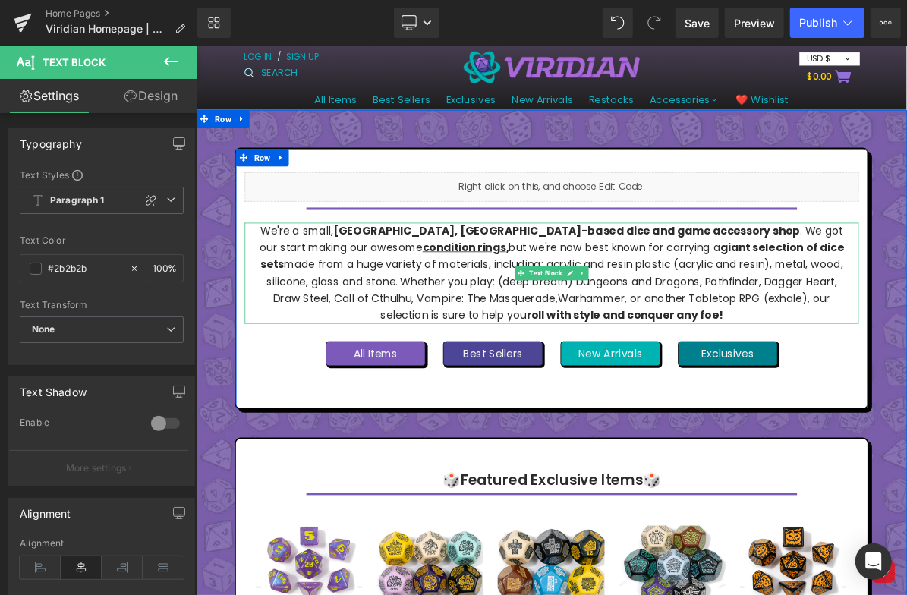
click at [624, 326] on p "We're a small, [GEOGRAPHIC_DATA], [GEOGRAPHIC_DATA]-based dice and game accesso…" at bounding box center [655, 339] width 764 height 131
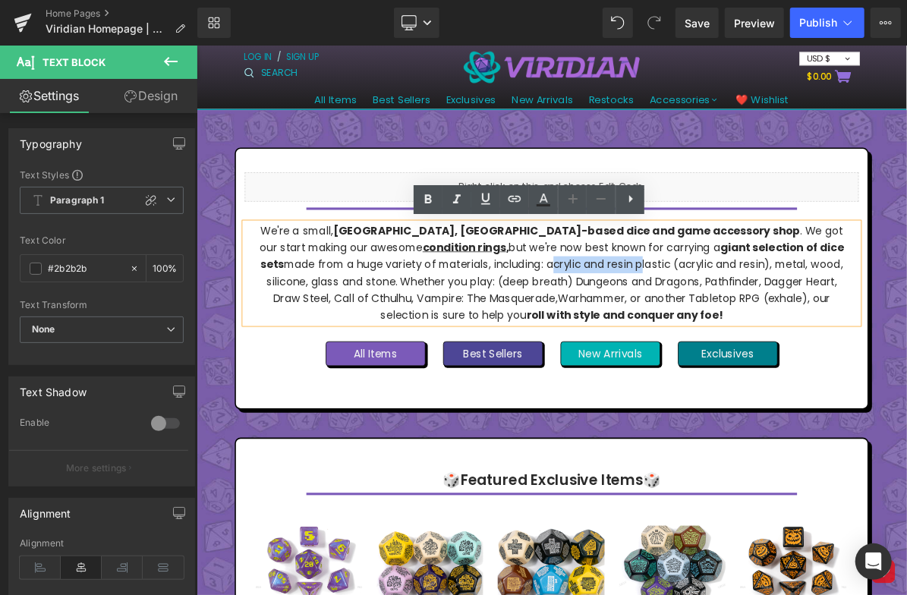
drag, startPoint x: 634, startPoint y: 323, endPoint x: 518, endPoint y: 336, distance: 116.8
click at [518, 336] on p "We're a small, [GEOGRAPHIC_DATA], [GEOGRAPHIC_DATA]-based dice and game accesso…" at bounding box center [655, 339] width 764 height 131
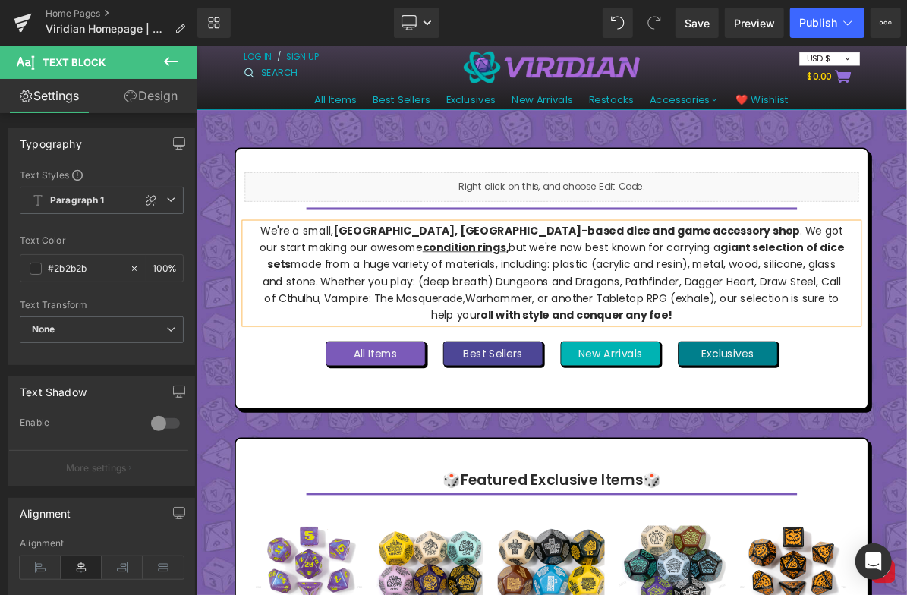
click at [575, 330] on p "We're a small, [GEOGRAPHIC_DATA], [GEOGRAPHIC_DATA]-based dice and game accesso…" at bounding box center [655, 339] width 764 height 131
click at [661, 368] on span "Warhammer, or another Tabletop RPG (exhale), our selection is sure to help you" at bounding box center [761, 382] width 542 height 41
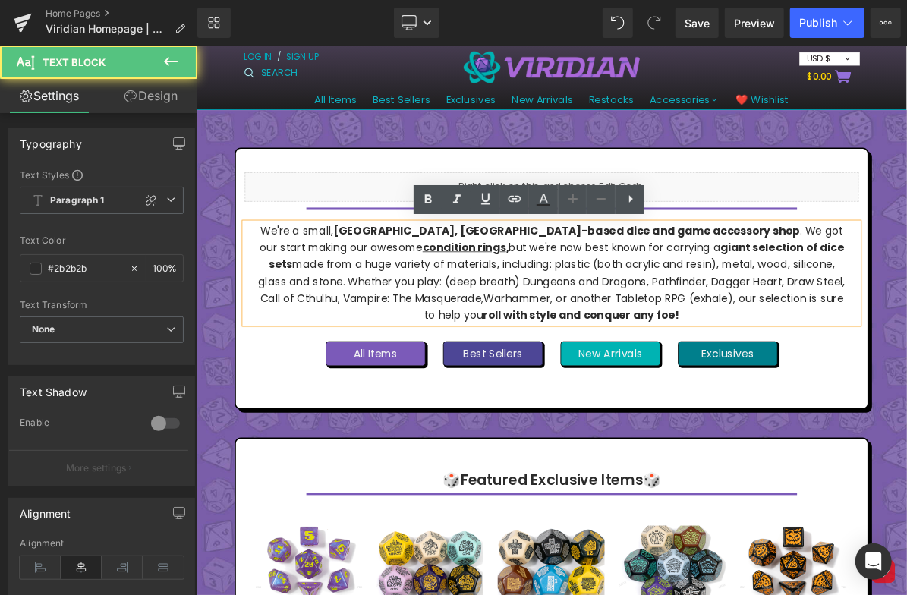
click at [427, 354] on p "We're a small, [GEOGRAPHIC_DATA], [GEOGRAPHIC_DATA]-based dice and game accesso…" at bounding box center [655, 339] width 764 height 131
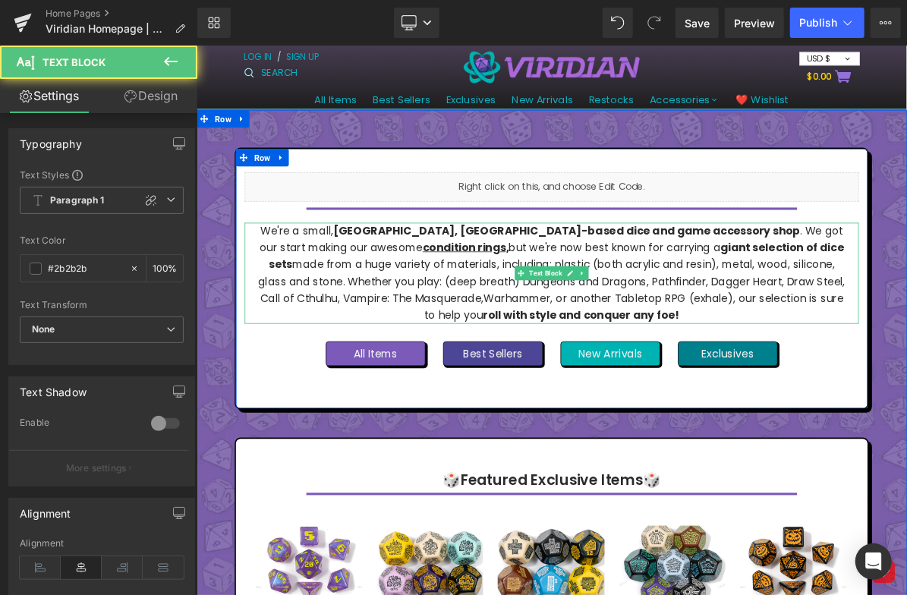
click at [531, 327] on p "We're a small, [GEOGRAPHIC_DATA], [GEOGRAPHIC_DATA]-based dice and game accesso…" at bounding box center [655, 339] width 764 height 131
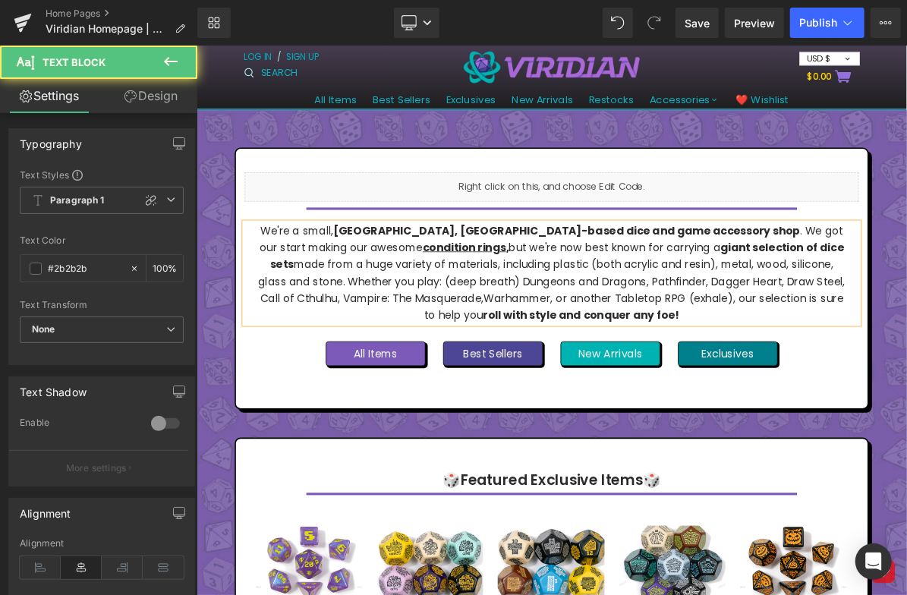
click at [395, 346] on p "We're a small, [GEOGRAPHIC_DATA], [GEOGRAPHIC_DATA]-based dice and game accesso…" at bounding box center [655, 339] width 764 height 131
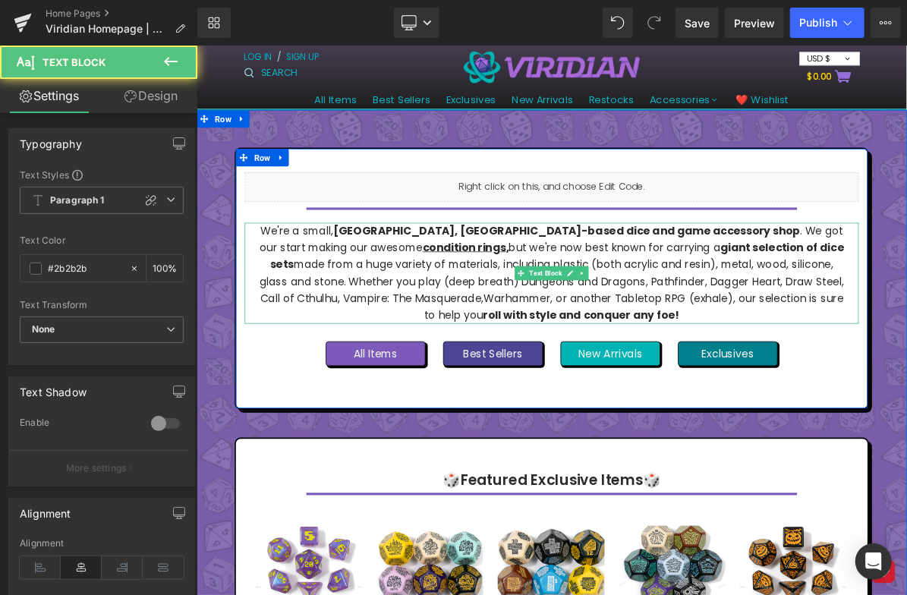
click at [423, 317] on p "We're a small, [GEOGRAPHIC_DATA], [GEOGRAPHIC_DATA]-based dice and game accesso…" at bounding box center [655, 339] width 764 height 131
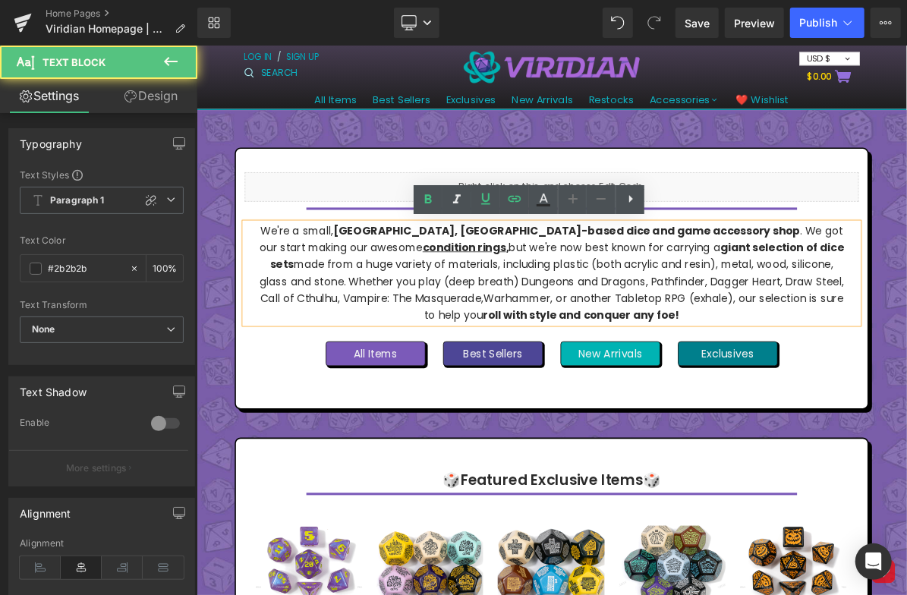
click at [557, 326] on p "We're a small, [GEOGRAPHIC_DATA], [GEOGRAPHIC_DATA]-based dice and game accesso…" at bounding box center [655, 339] width 764 height 131
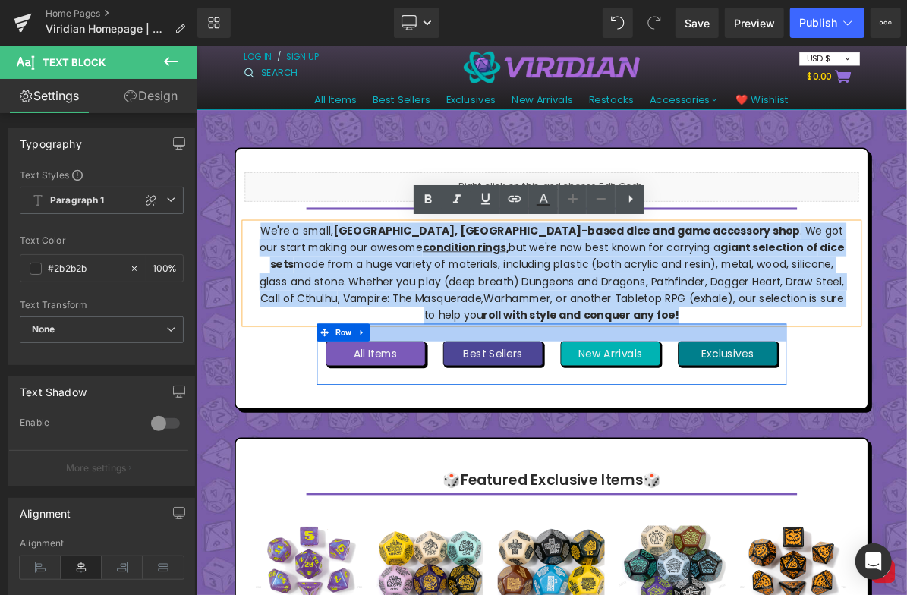
drag, startPoint x: 322, startPoint y: 283, endPoint x: 855, endPoint y: 412, distance: 548.4
click at [855, 412] on div "Liquid Separator We're a small, [GEOGRAPHIC_DATA], [GEOGRAPHIC_DATA]-based dice…" at bounding box center [655, 346] width 817 height 275
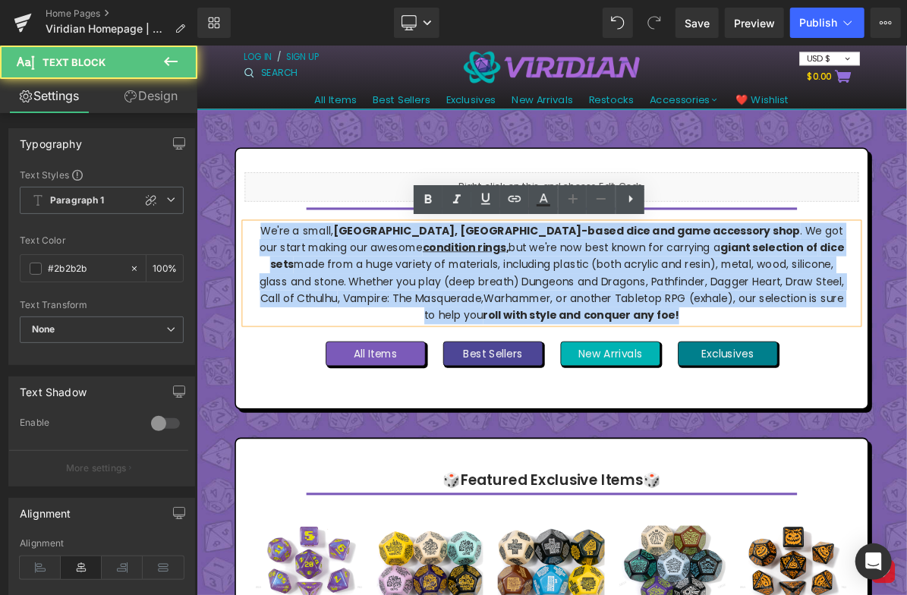
click at [797, 362] on p "We're a small, [GEOGRAPHIC_DATA], [GEOGRAPHIC_DATA]-based dice and game accesso…" at bounding box center [655, 339] width 764 height 131
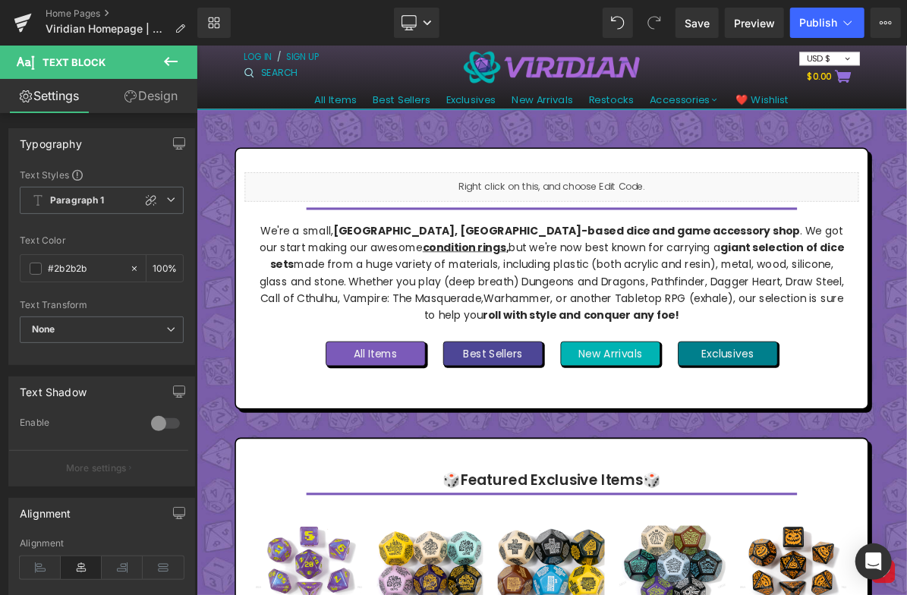
click at [141, 89] on link "Design" at bounding box center [151, 96] width 99 height 34
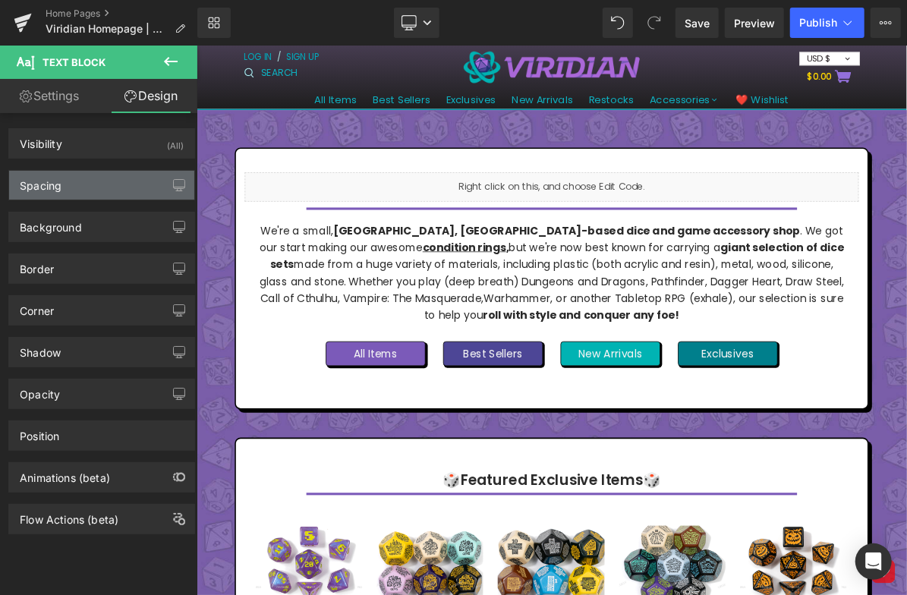
click at [69, 182] on div "Spacing" at bounding box center [101, 185] width 185 height 29
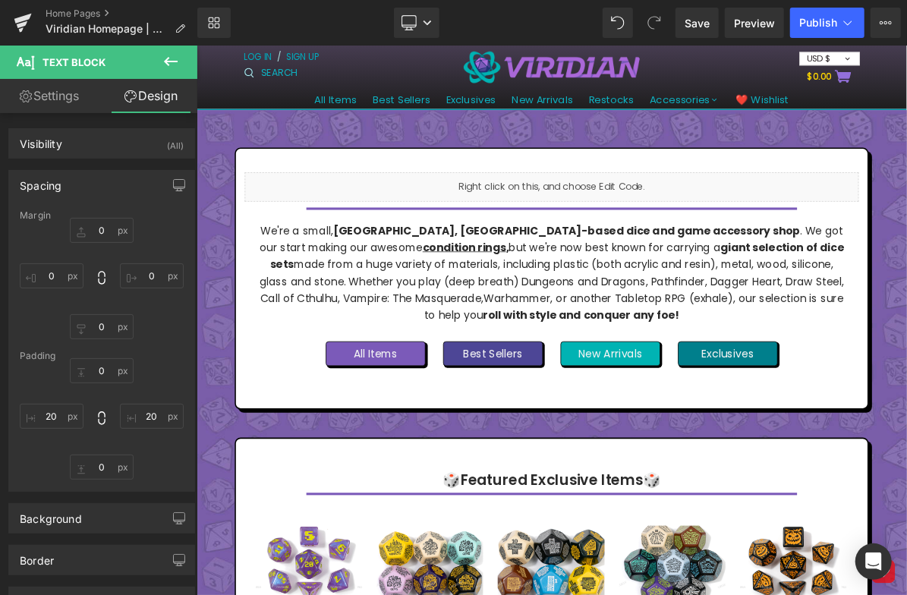
click at [94, 187] on div "Spacing" at bounding box center [101, 185] width 185 height 29
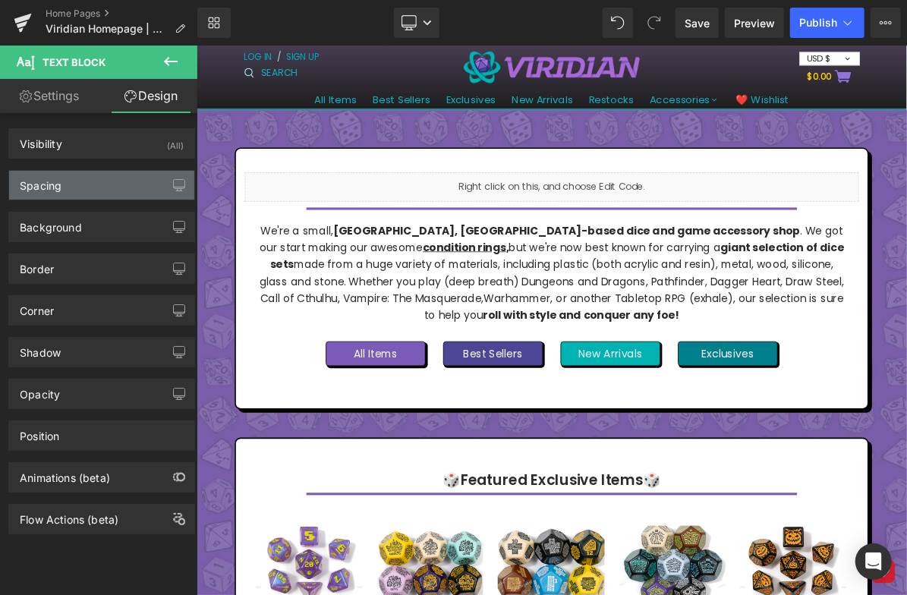
click at [79, 181] on div "Spacing" at bounding box center [101, 185] width 185 height 29
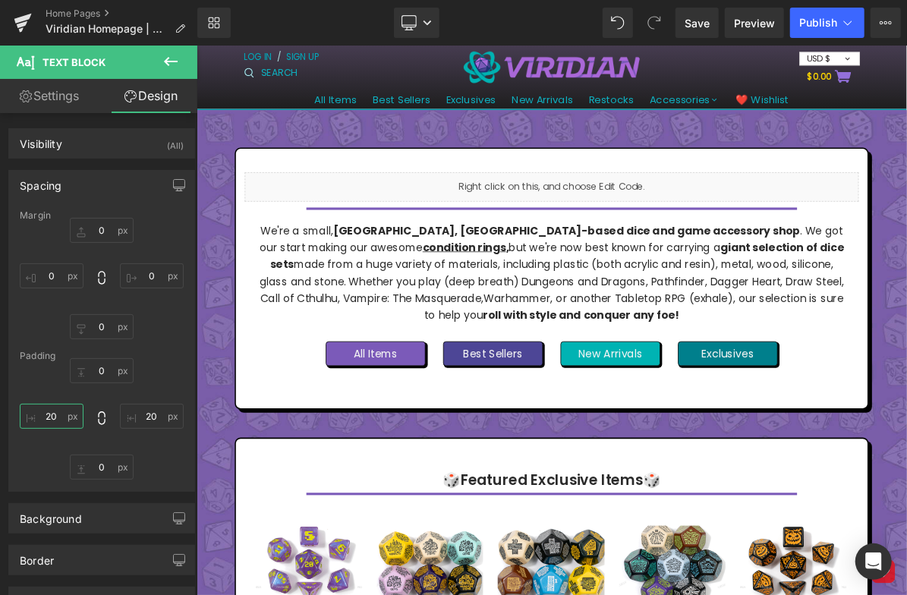
click at [54, 420] on input "20" at bounding box center [52, 416] width 64 height 25
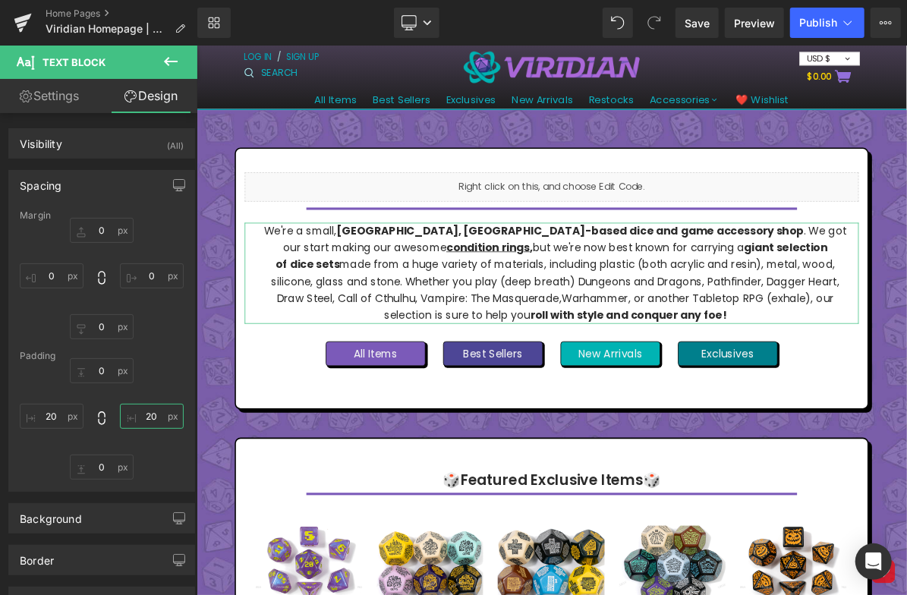
click at [145, 418] on input "20" at bounding box center [152, 416] width 64 height 25
click at [64, 416] on input "20" at bounding box center [52, 416] width 64 height 25
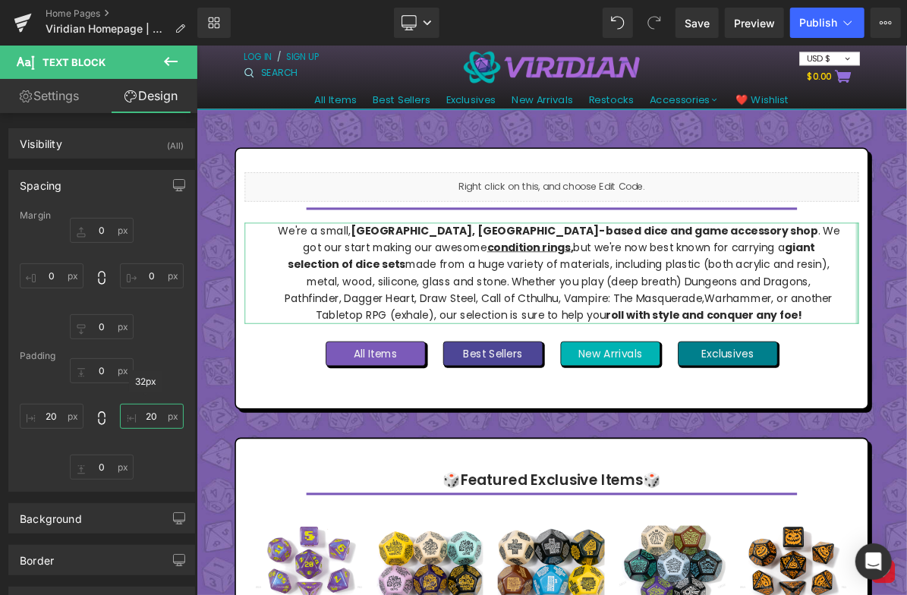
click at [137, 414] on input "20" at bounding box center [152, 416] width 64 height 25
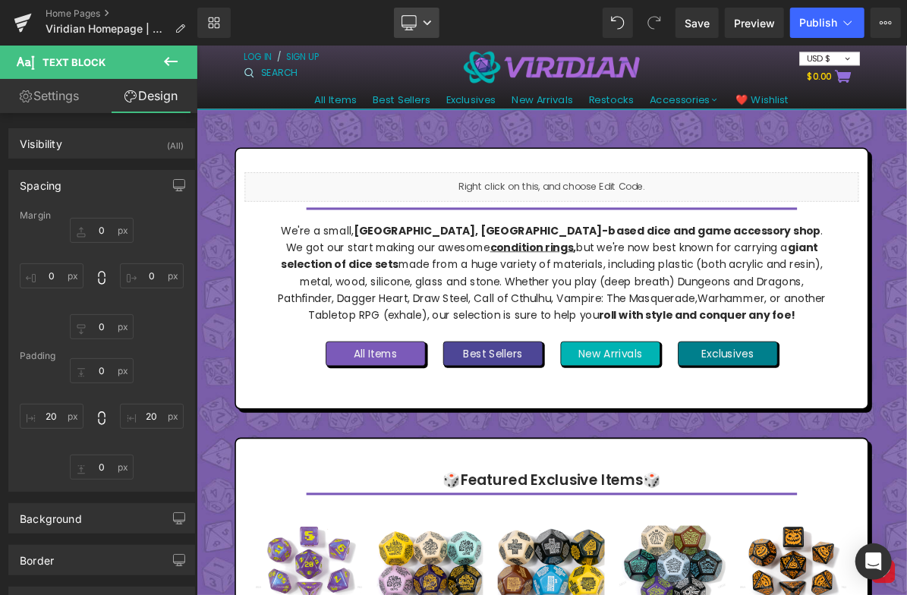
click at [434, 14] on link "Desktop" at bounding box center [417, 23] width 46 height 30
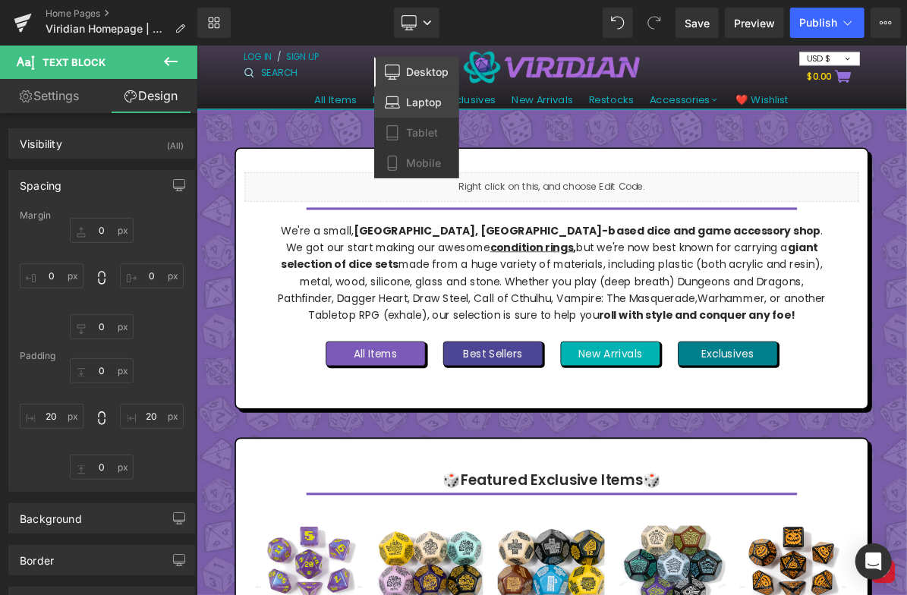
drag, startPoint x: 222, startPoint y: 52, endPoint x: 403, endPoint y: 95, distance: 186.4
click at [403, 95] on link "Laptop" at bounding box center [416, 102] width 85 height 30
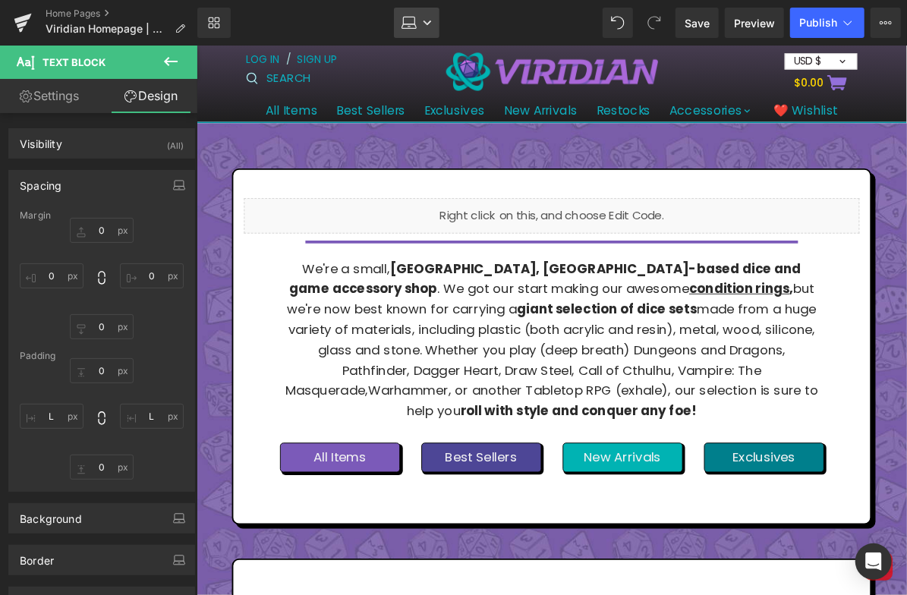
click at [418, 24] on link "Laptop" at bounding box center [417, 23] width 46 height 30
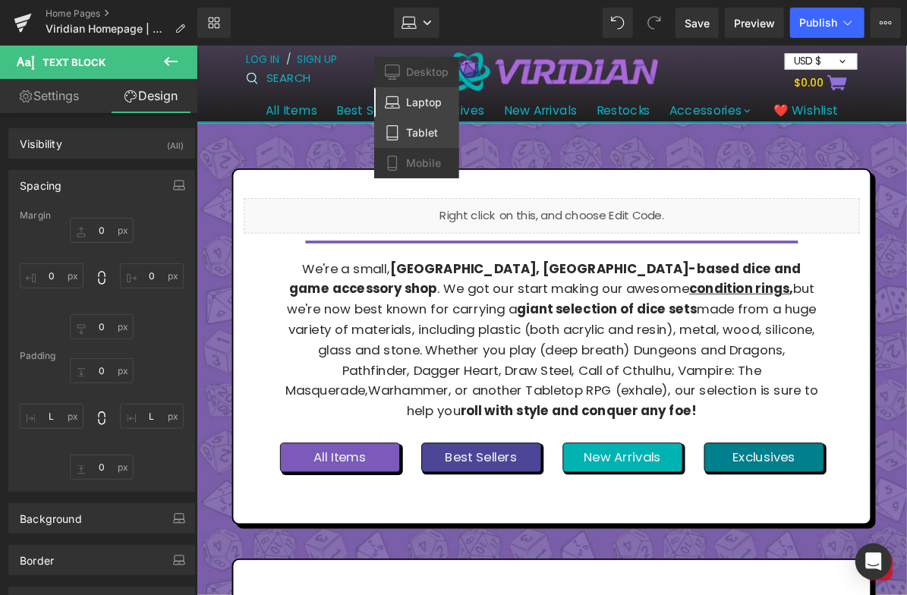
click at [416, 136] on span "Tablet" at bounding box center [422, 133] width 32 height 14
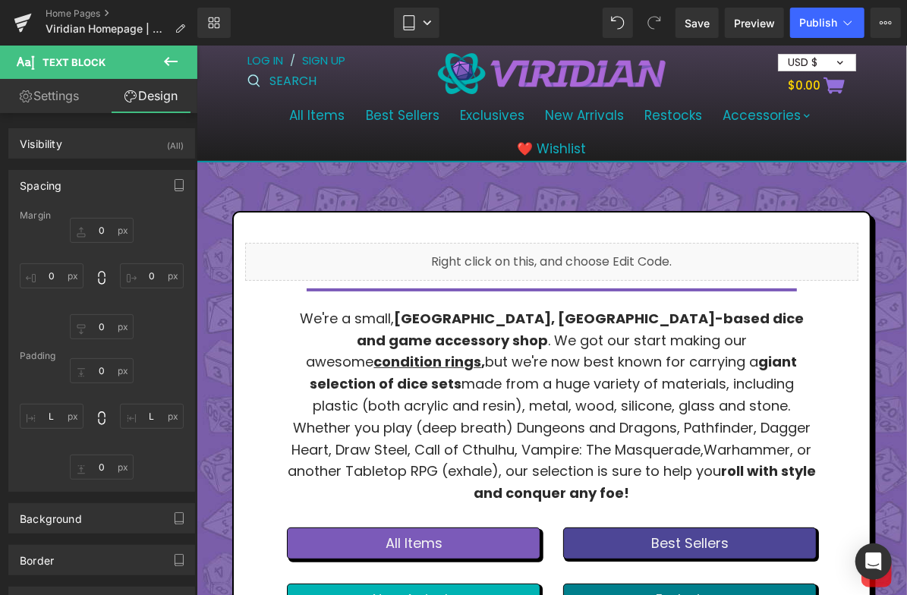
scroll to position [33, 0]
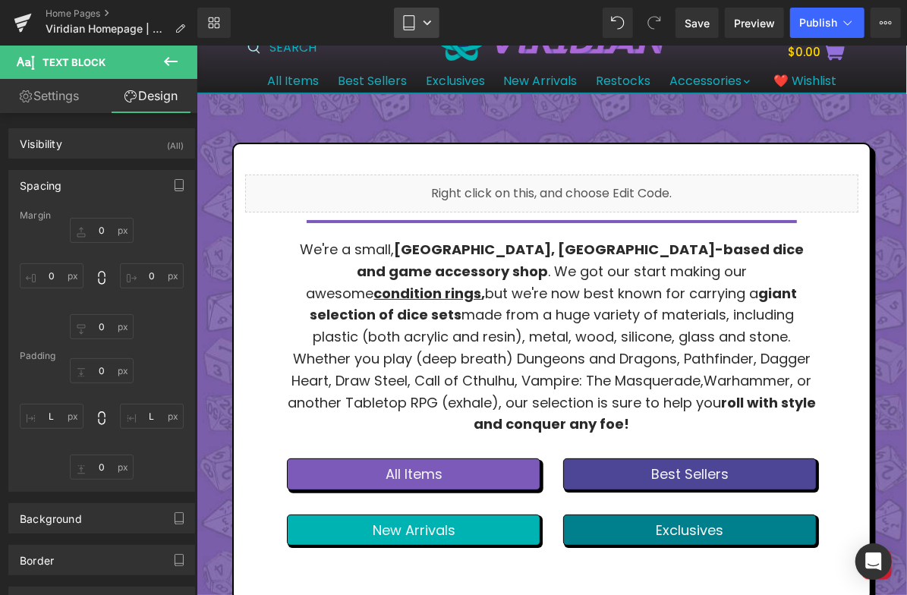
click at [412, 25] on icon at bounding box center [409, 22] width 15 height 15
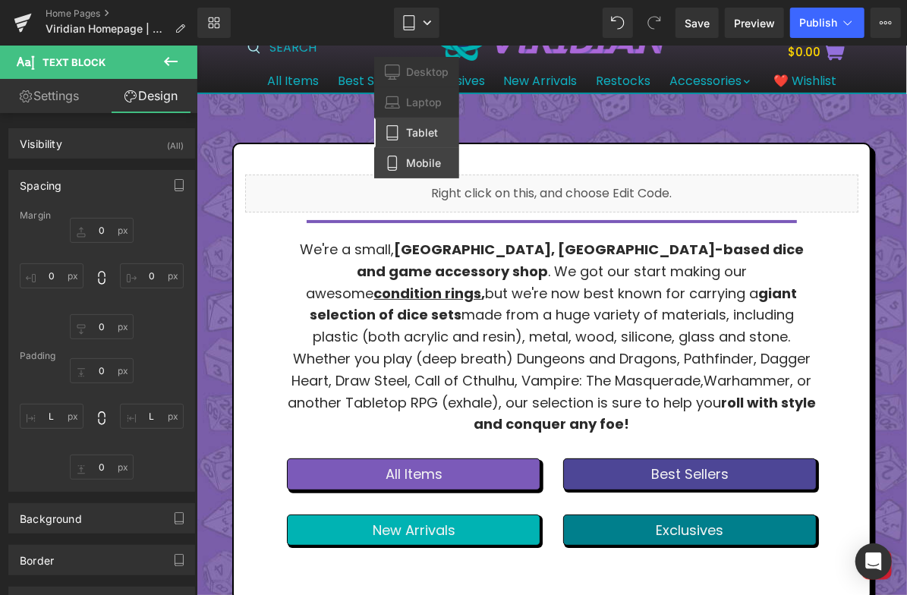
drag, startPoint x: 416, startPoint y: 158, endPoint x: 220, endPoint y: 112, distance: 201.3
click at [416, 158] on span "Mobile" at bounding box center [423, 163] width 35 height 14
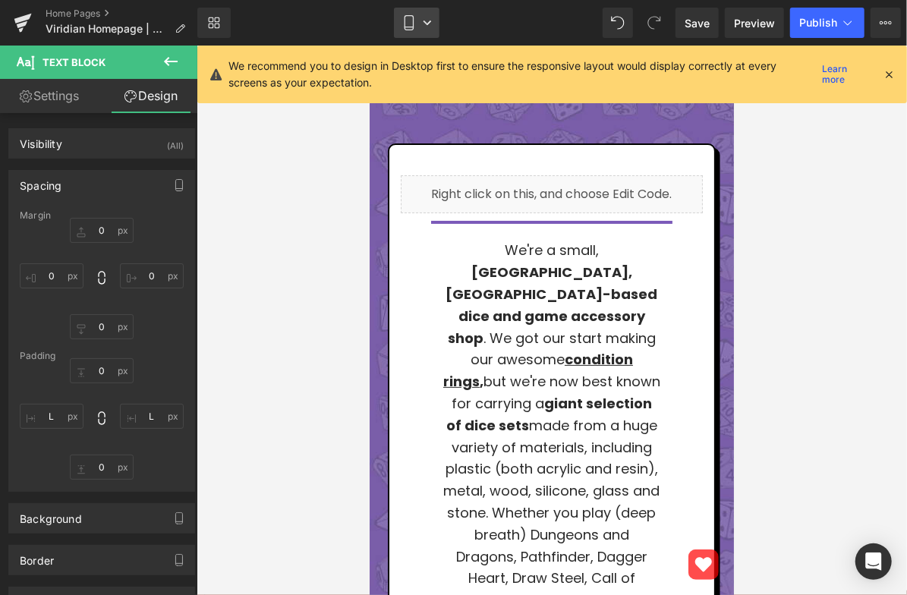
click at [424, 18] on icon at bounding box center [427, 22] width 9 height 9
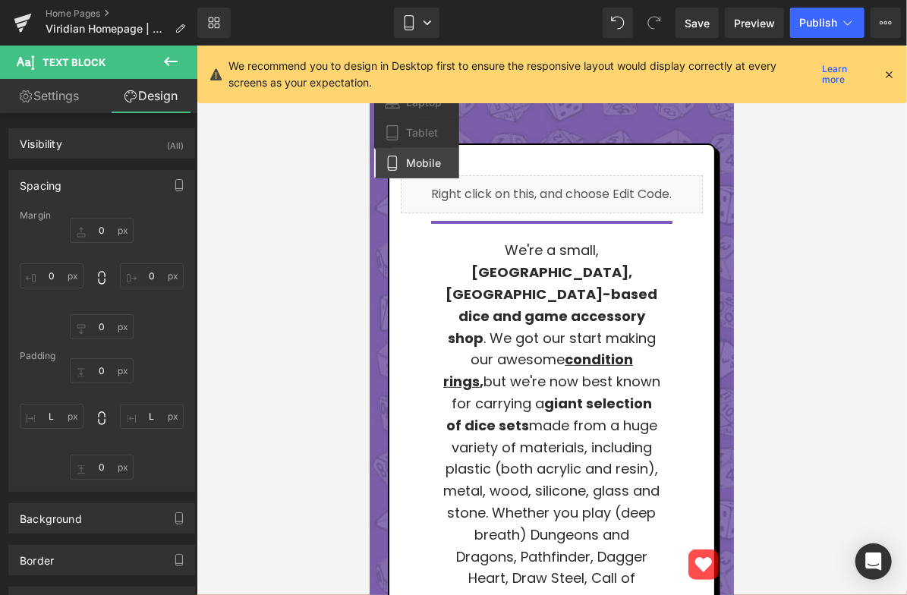
click at [407, 54] on div "We recommend you to design in Desktop first to ensure the responsive layout wou…" at bounding box center [552, 75] width 710 height 58
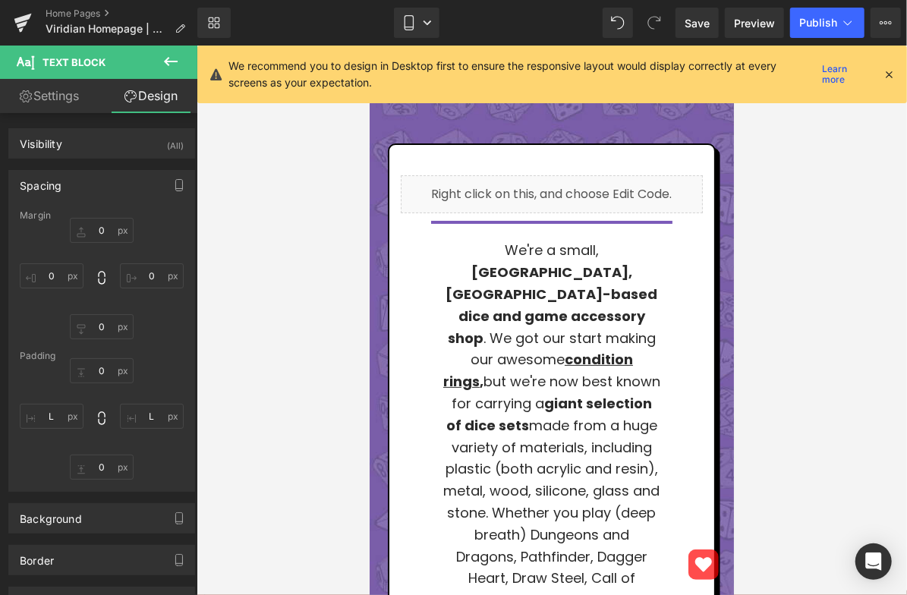
click at [456, 31] on div "Library Mobile Desktop Laptop Tablet Mobile Save Preview Publish Scheduled View…" at bounding box center [552, 23] width 710 height 30
click at [417, 24] on icon at bounding box center [409, 22] width 15 height 15
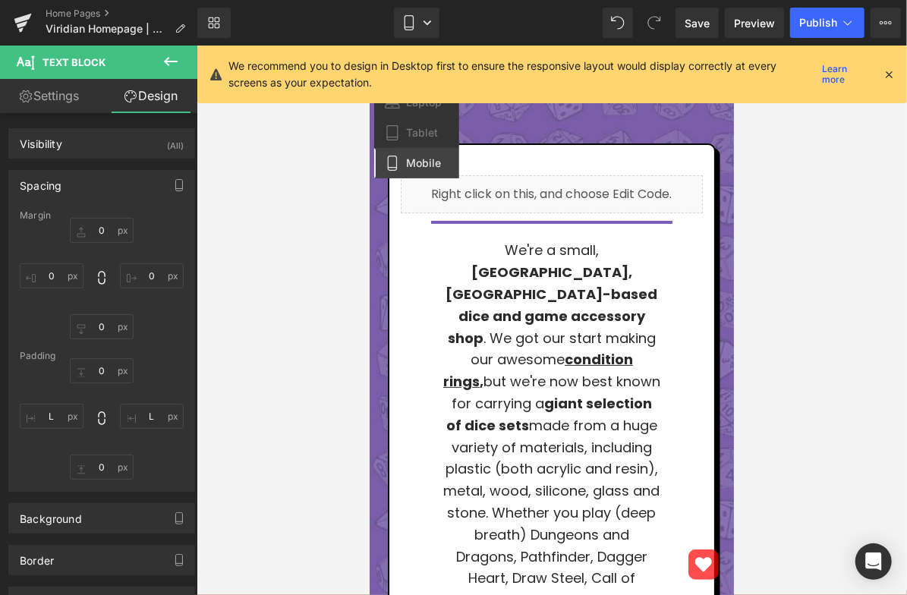
click at [254, 290] on div at bounding box center [552, 321] width 711 height 550
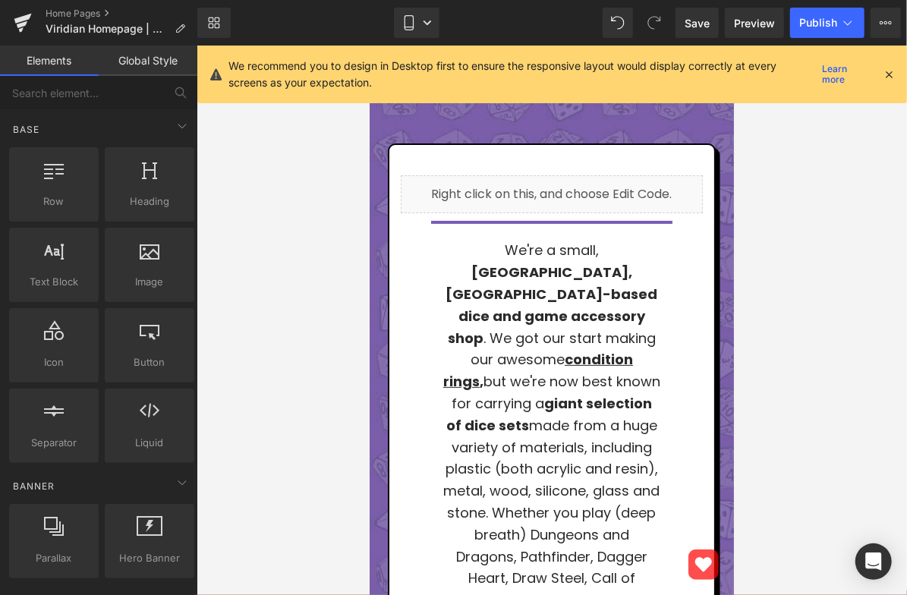
click at [884, 73] on icon at bounding box center [889, 75] width 14 height 14
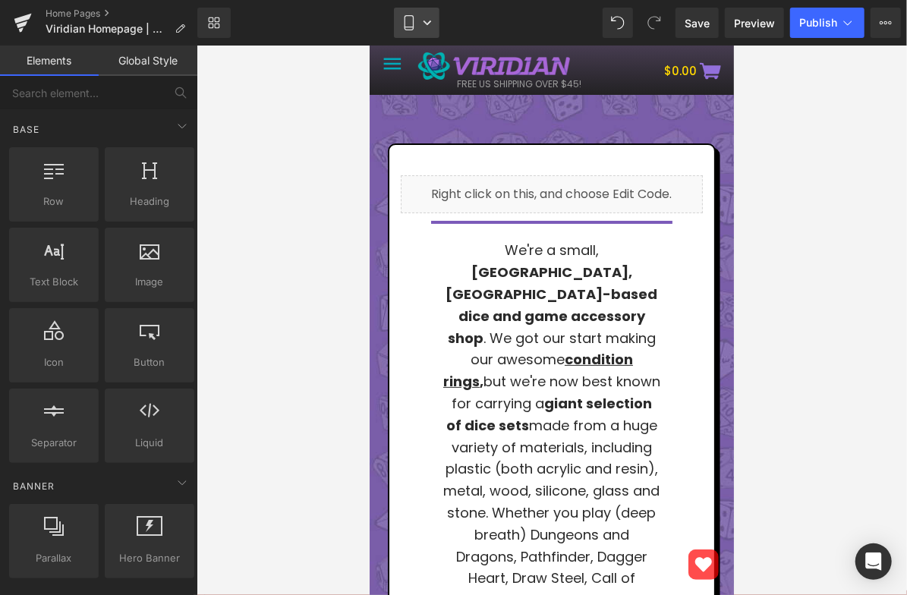
click at [424, 25] on icon at bounding box center [427, 22] width 9 height 9
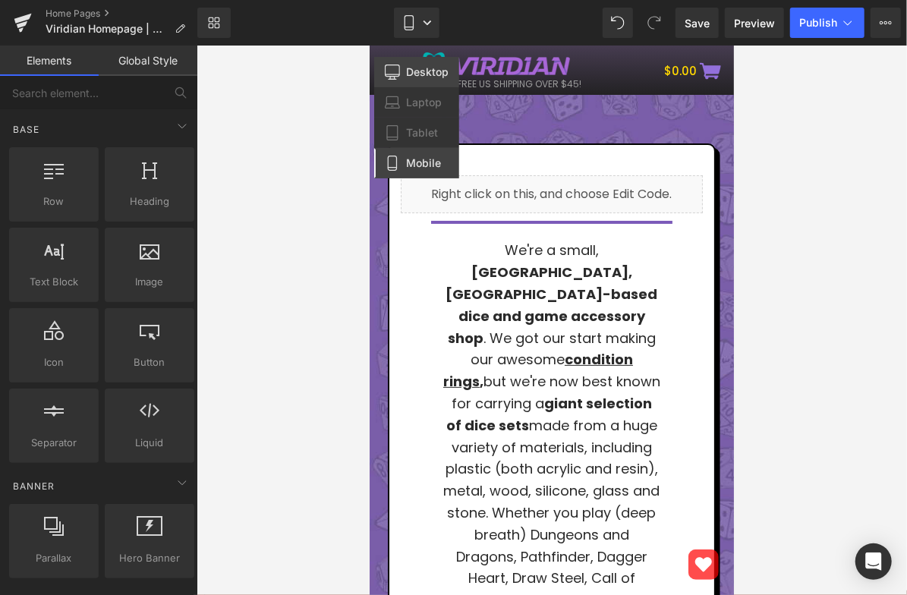
click at [399, 74] on icon at bounding box center [393, 74] width 14 height 0
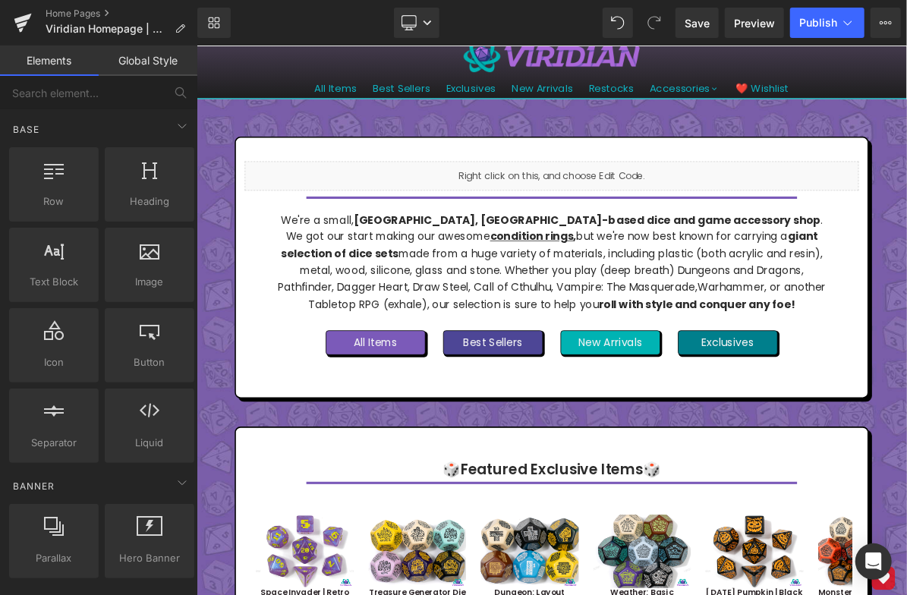
scroll to position [75, 0]
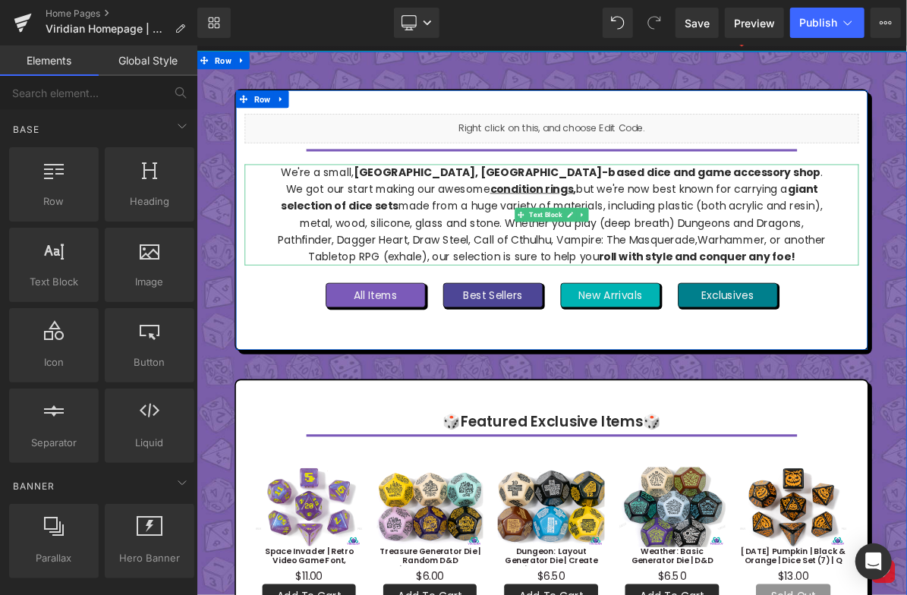
click at [560, 241] on p "We're a small, [GEOGRAPHIC_DATA], [GEOGRAPHIC_DATA]-based dice and game accesso…" at bounding box center [655, 264] width 709 height 131
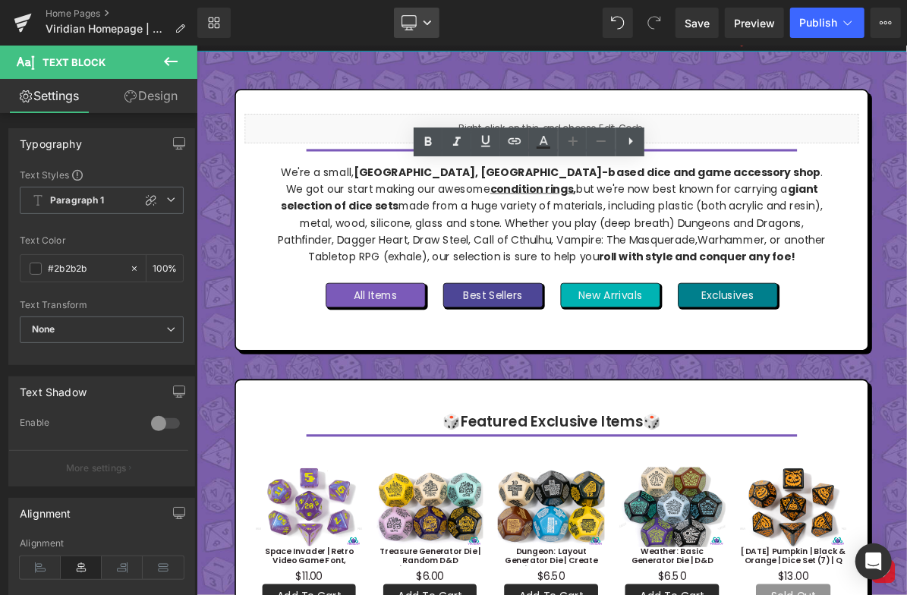
click at [411, 20] on icon at bounding box center [409, 22] width 15 height 15
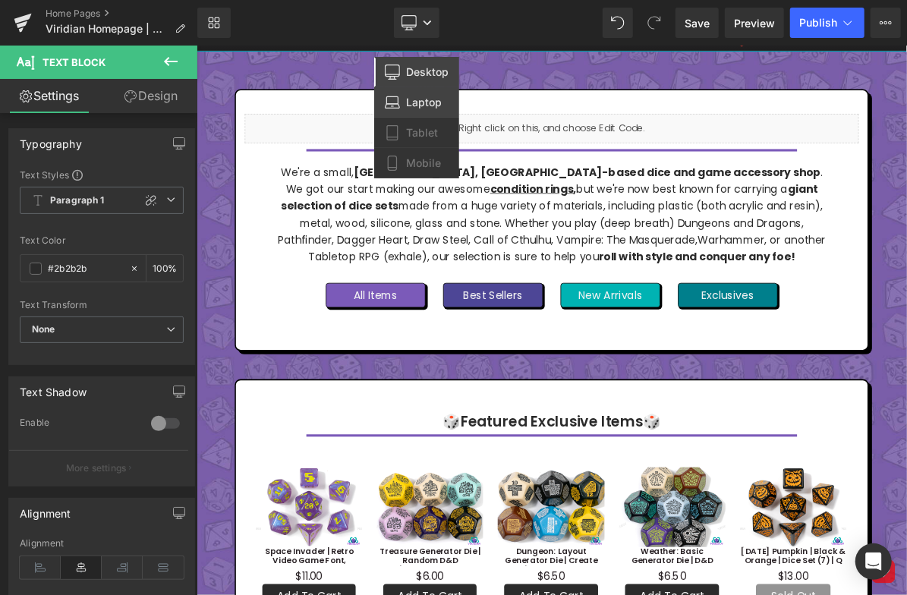
click at [422, 99] on span "Laptop" at bounding box center [424, 103] width 36 height 14
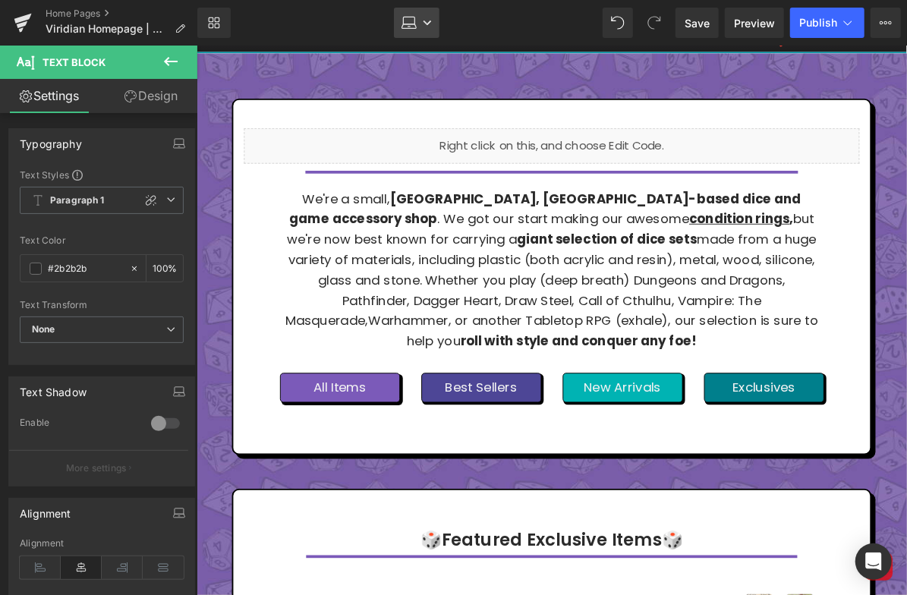
click at [432, 19] on icon at bounding box center [427, 22] width 9 height 9
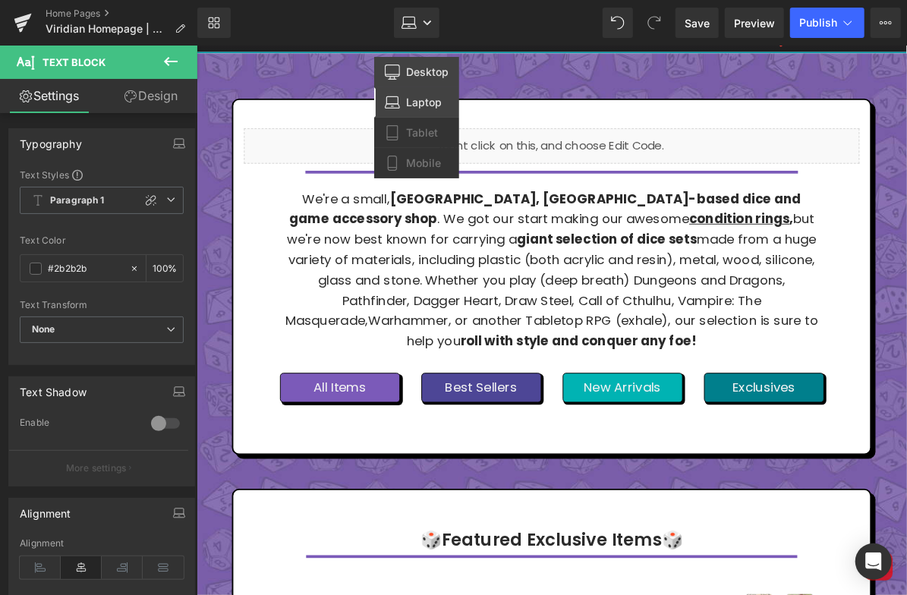
click at [427, 67] on span "Desktop" at bounding box center [427, 72] width 43 height 14
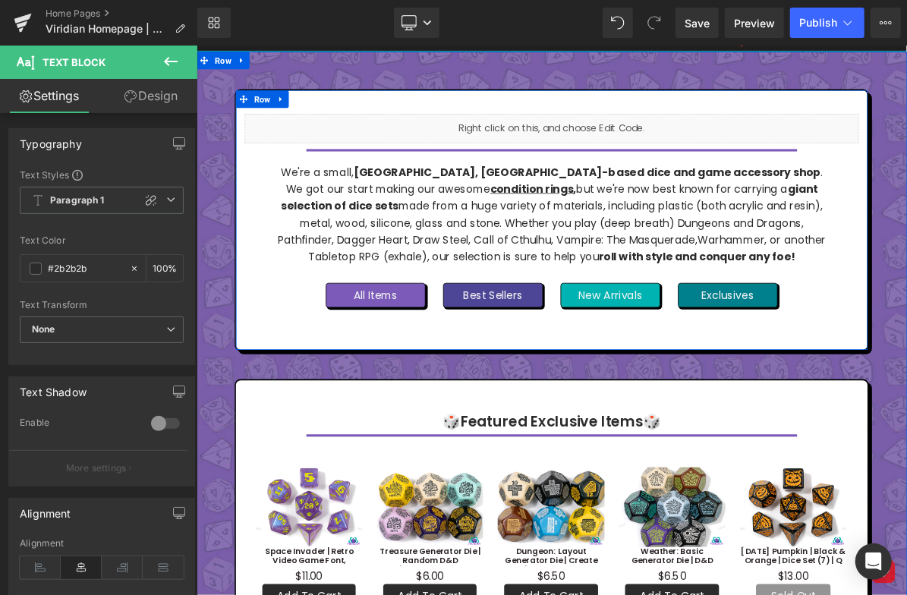
scroll to position [0, 0]
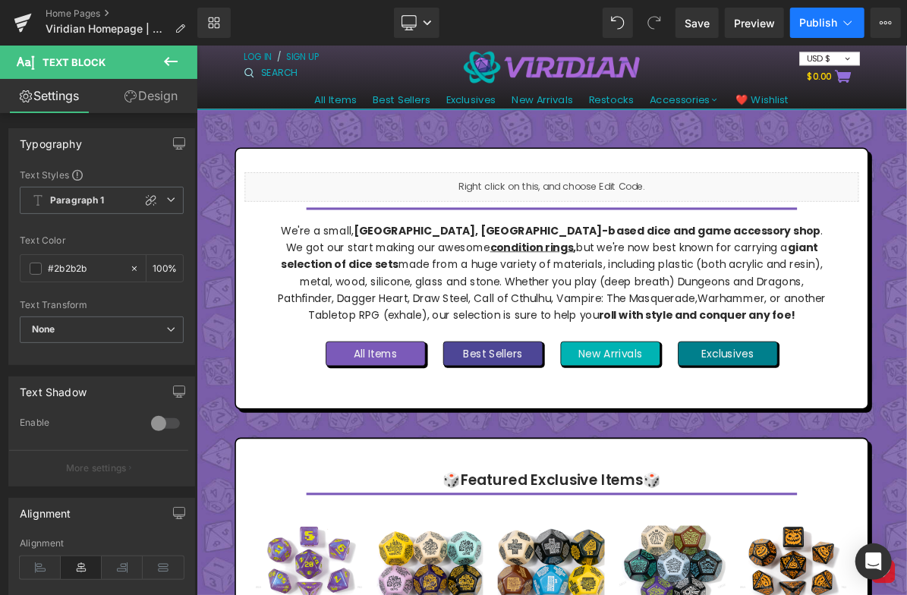
click at [808, 15] on button "Publish" at bounding box center [827, 23] width 74 height 30
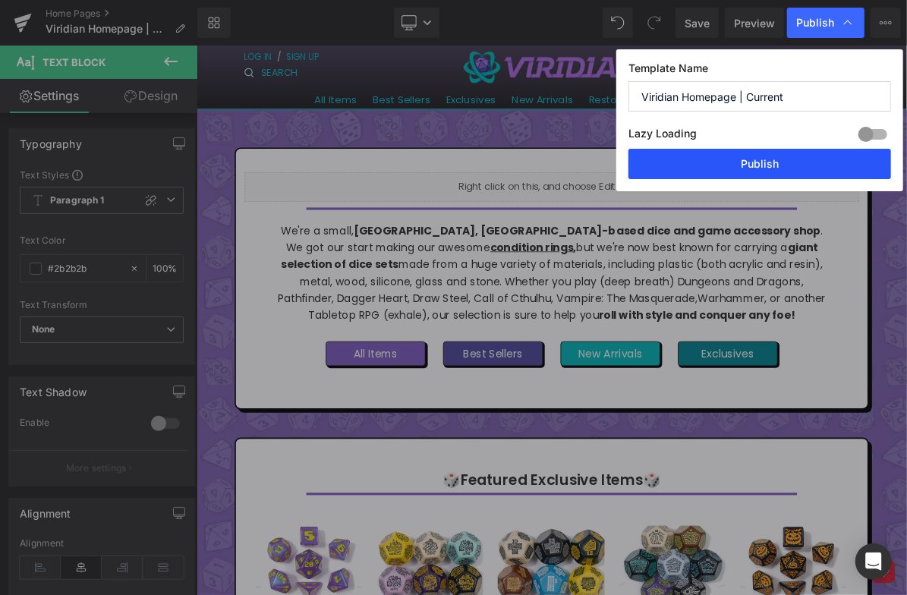
drag, startPoint x: 717, startPoint y: 144, endPoint x: 752, endPoint y: 157, distance: 36.5
click at [752, 157] on button "Publish" at bounding box center [760, 164] width 263 height 30
